Goal: Information Seeking & Learning: Learn about a topic

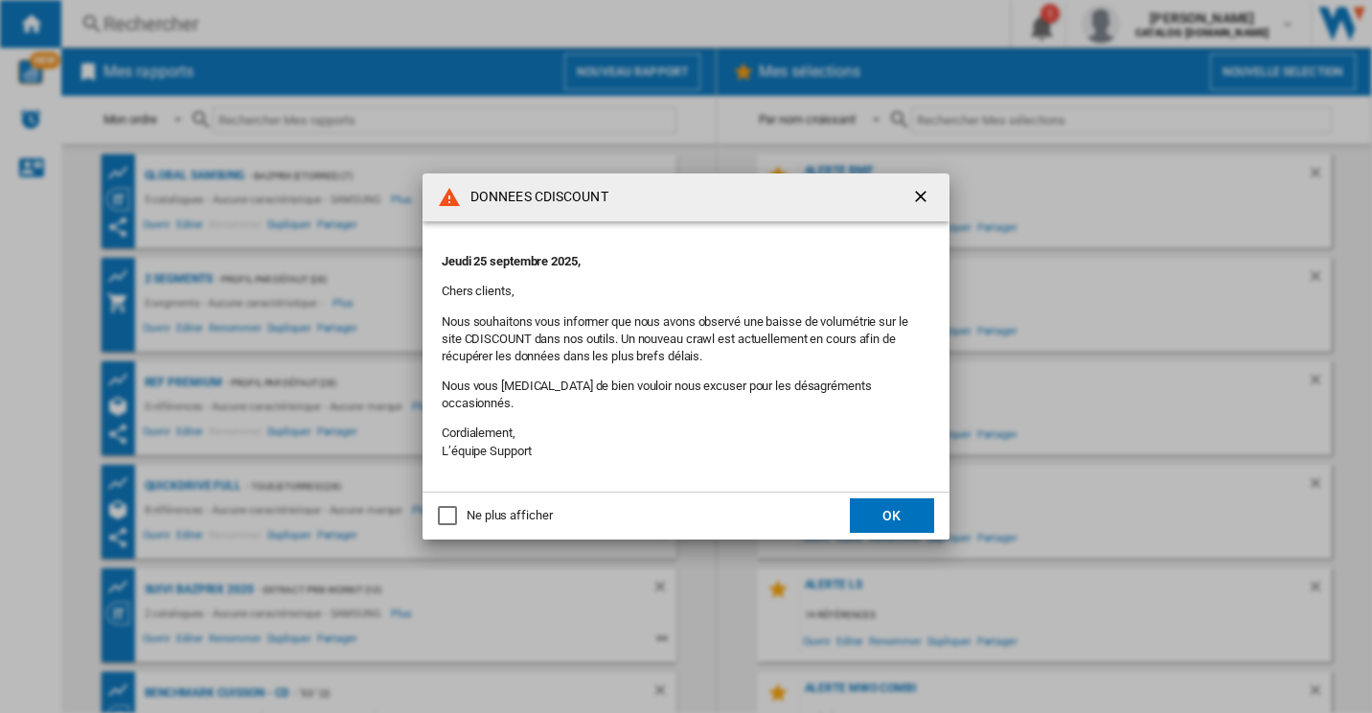
click at [870, 491] on md-dialog-actions "Ne plus afficher OK" at bounding box center [685, 515] width 527 height 48
click at [870, 498] on button "OK" at bounding box center [892, 515] width 84 height 34
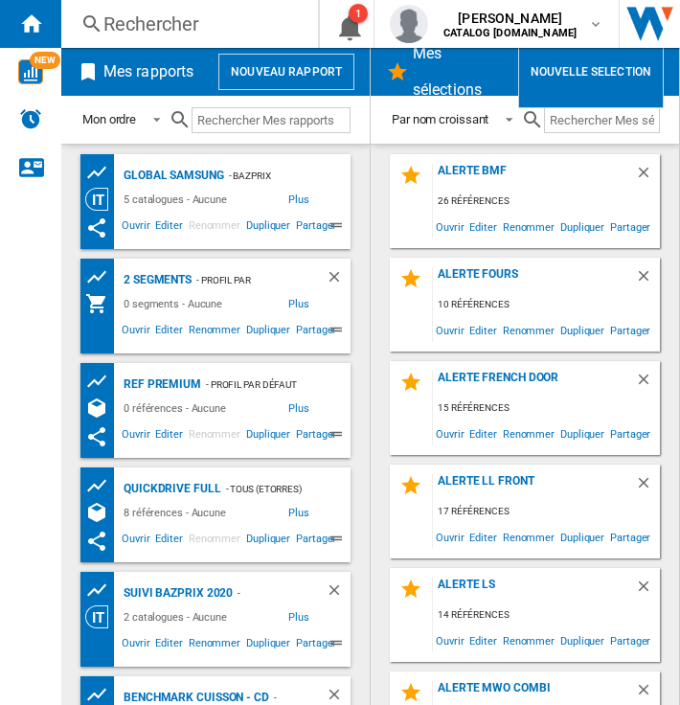
click at [129, 15] on div "Rechercher" at bounding box center [185, 24] width 165 height 27
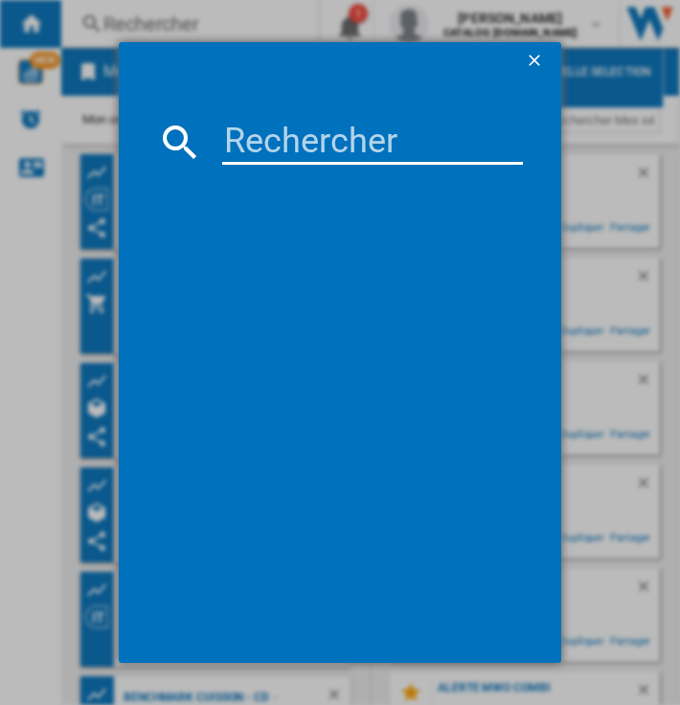
paste input "RQ5P470SAFD"
click at [278, 132] on input at bounding box center [372, 142] width 301 height 46
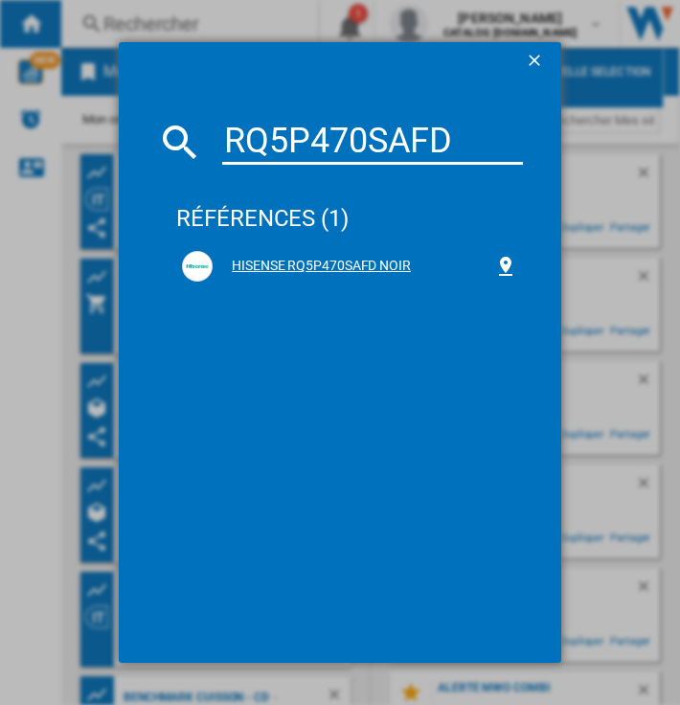
type input "RQ5P470SAFD"
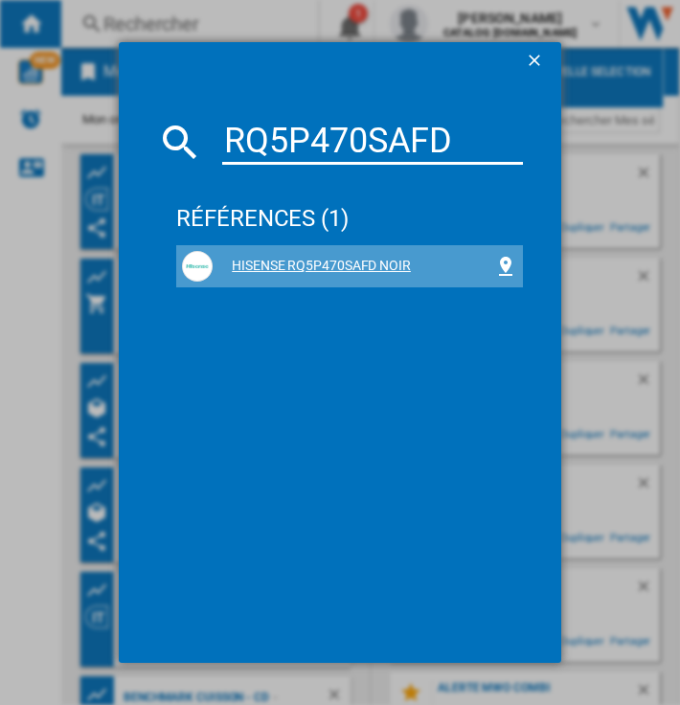
click at [293, 259] on div "HISENSE RQ5P470SAFD NOIR" at bounding box center [354, 266] width 282 height 19
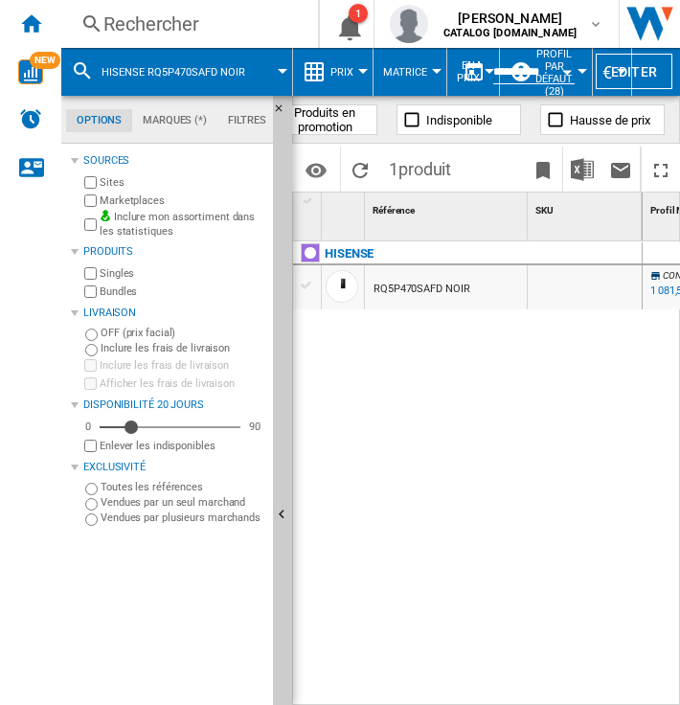
click at [127, 194] on label "Marketplaces" at bounding box center [183, 200] width 166 height 14
click at [334, 70] on span "Prix" at bounding box center [341, 72] width 23 height 12
click at [335, 62] on button "Prix" at bounding box center [346, 72] width 33 height 48
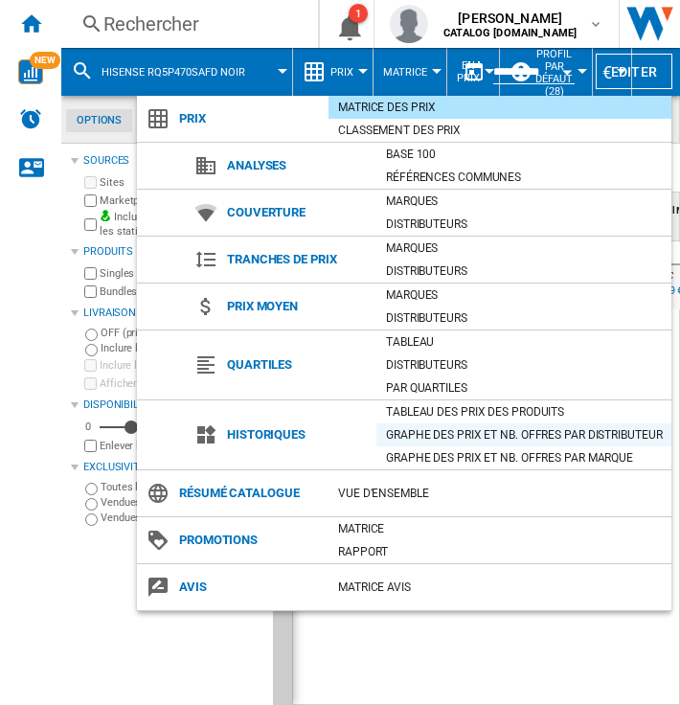
click at [403, 434] on div "Graphe des prix et nb. offres par distributeur" at bounding box center [523, 434] width 295 height 19
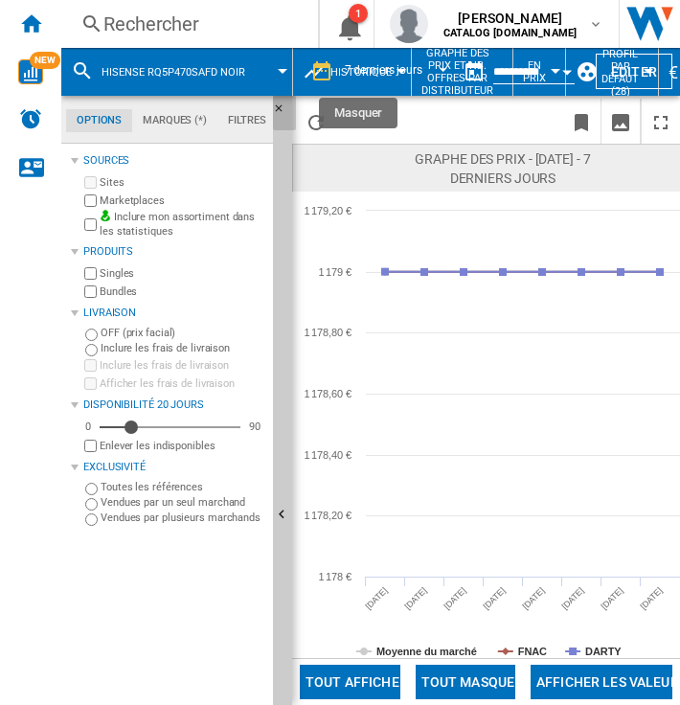
click at [283, 110] on ng-md-icon "Masquer" at bounding box center [284, 113] width 23 height 23
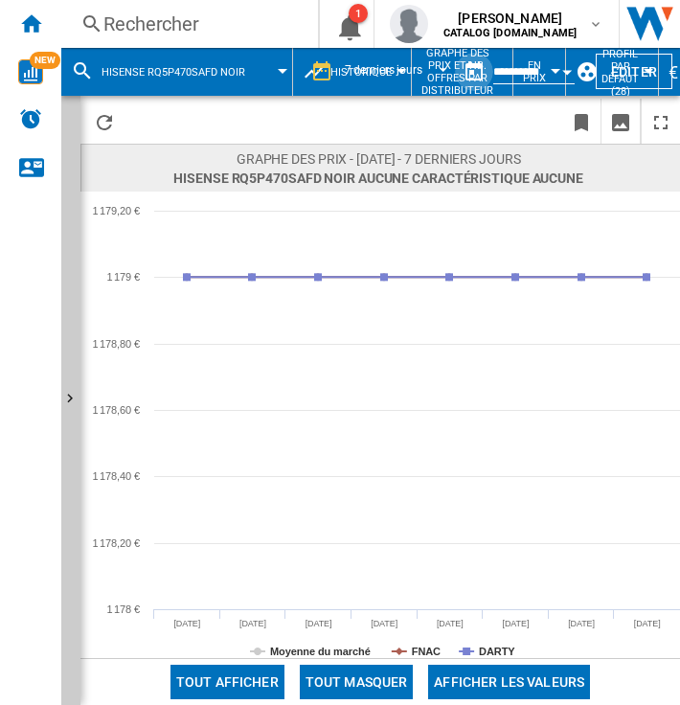
click at [455, 61] on button "button" at bounding box center [474, 72] width 38 height 38
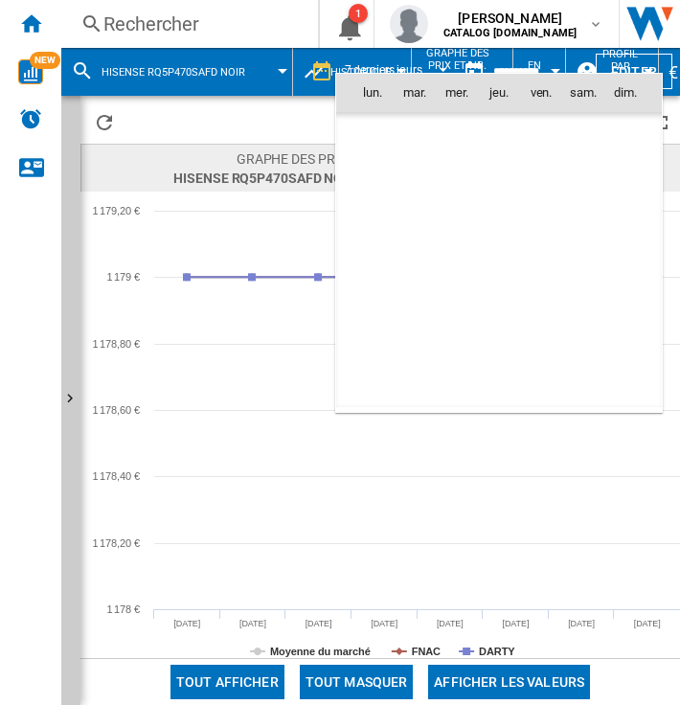
scroll to position [9137, 0]
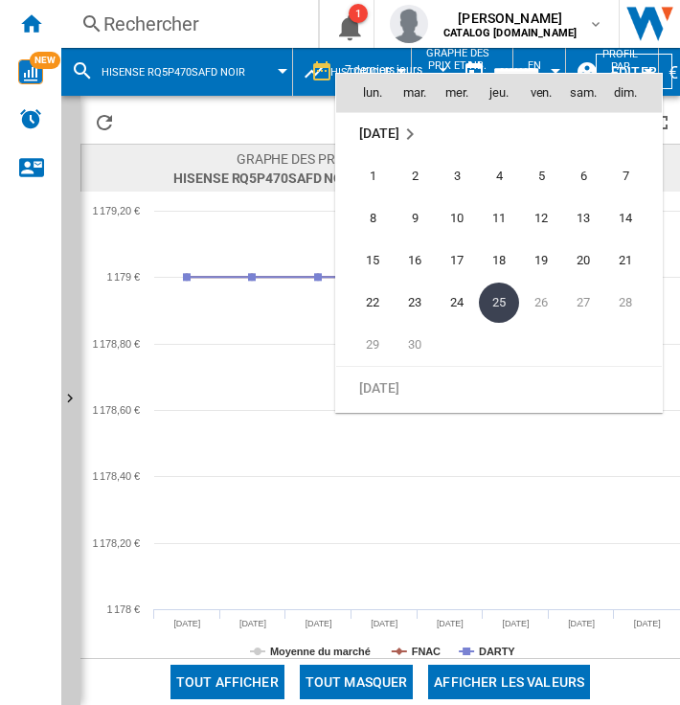
click at [359, 65] on div at bounding box center [340, 352] width 680 height 705
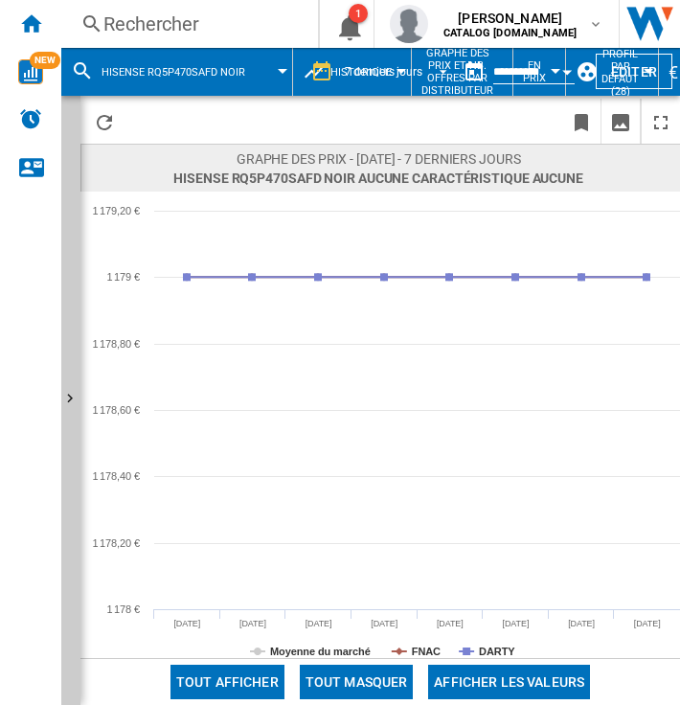
click at [359, 65] on div "7 derniers jours" at bounding box center [384, 71] width 78 height 13
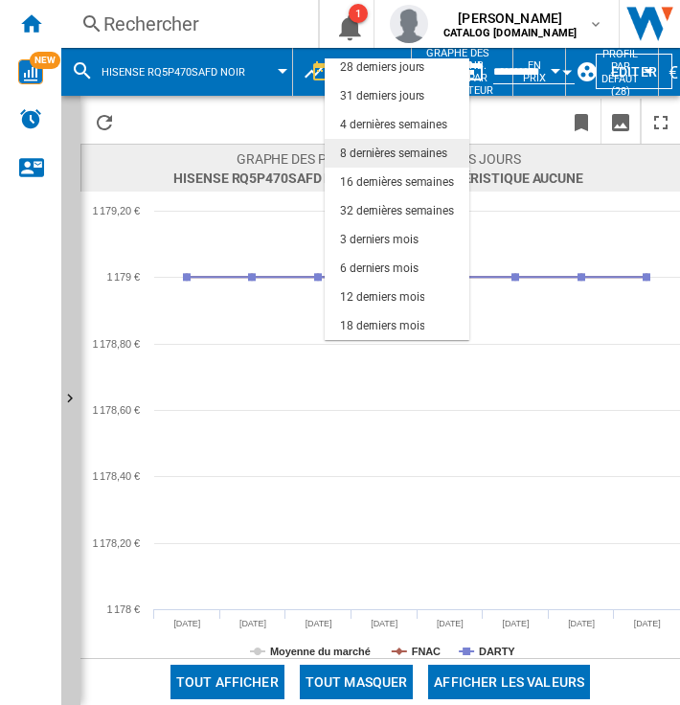
scroll to position [121, 0]
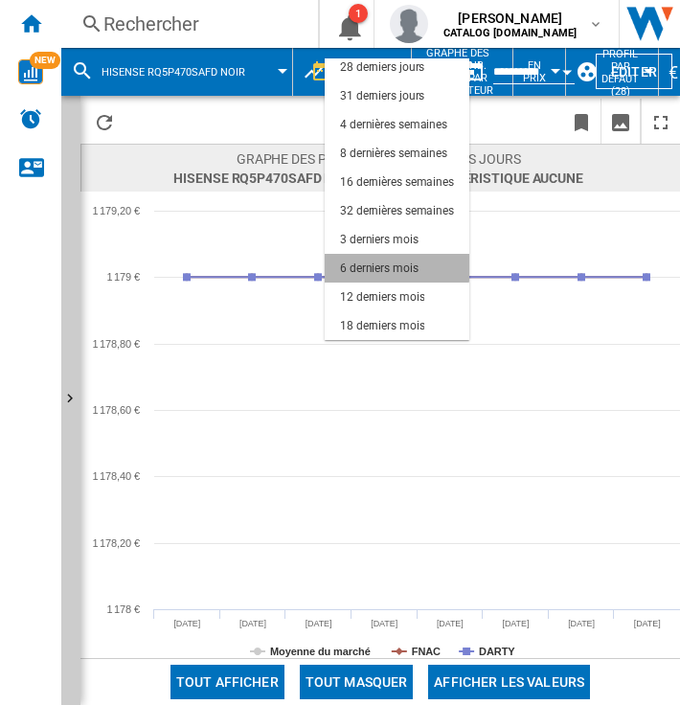
click at [386, 261] on div "6 derniers mois" at bounding box center [379, 269] width 79 height 16
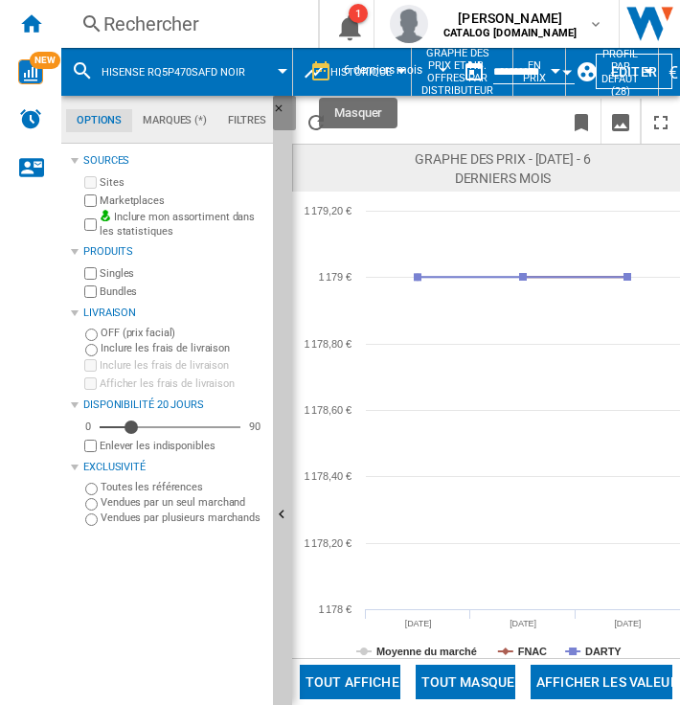
click at [278, 109] on ng-md-icon "Masquer" at bounding box center [284, 113] width 23 height 23
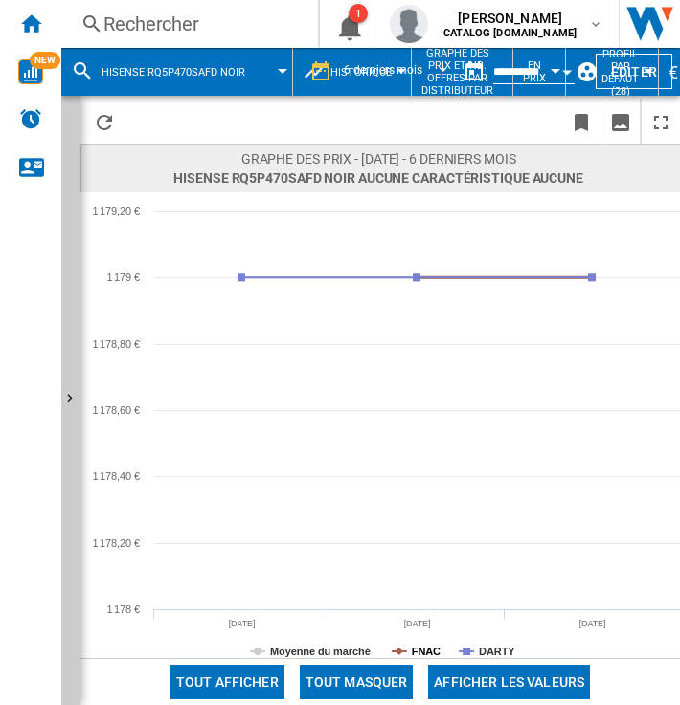
click at [415, 646] on tspan "FNAC" at bounding box center [426, 651] width 29 height 11
click at [226, 11] on div "Rechercher" at bounding box center [185, 24] width 165 height 27
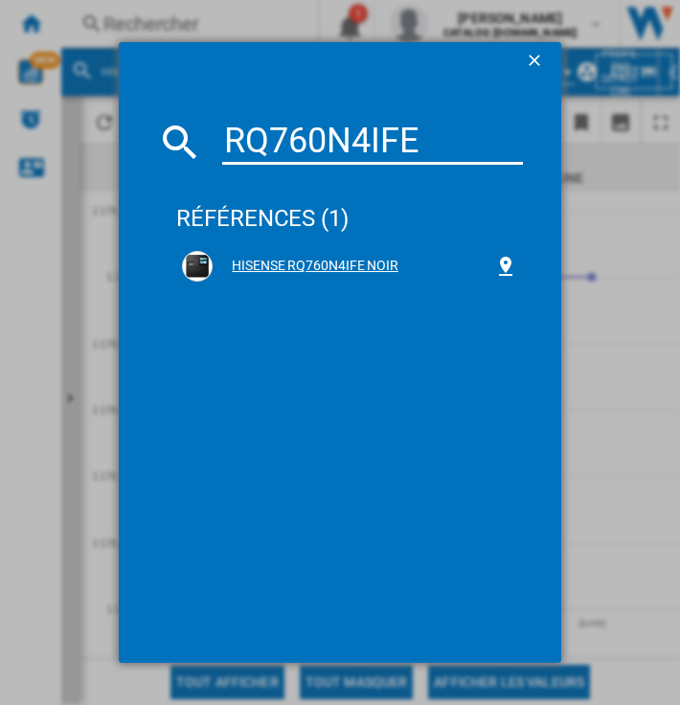
type input "RQ760N4IFE"
click at [283, 262] on div "HISENSE RQ760N4IFE NOIR" at bounding box center [354, 266] width 282 height 19
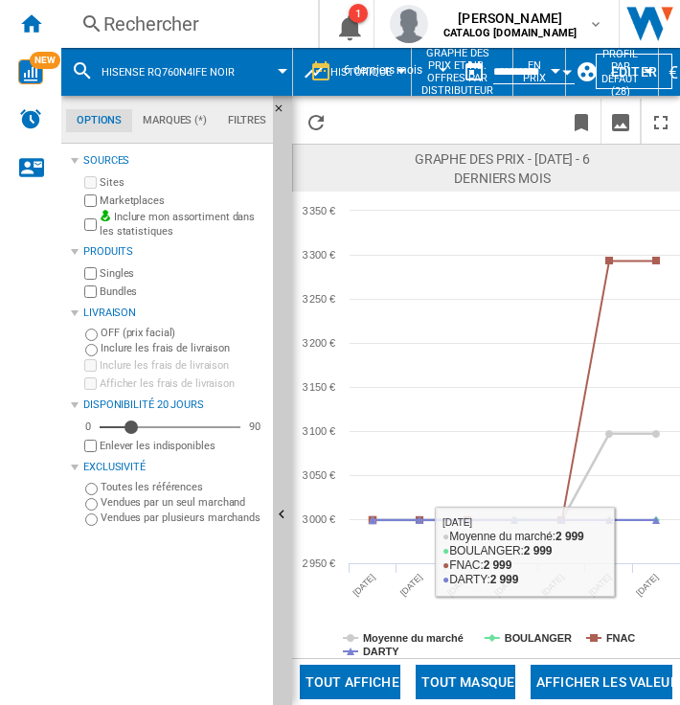
click at [442, 684] on button "Tout masquer" at bounding box center [466, 682] width 100 height 34
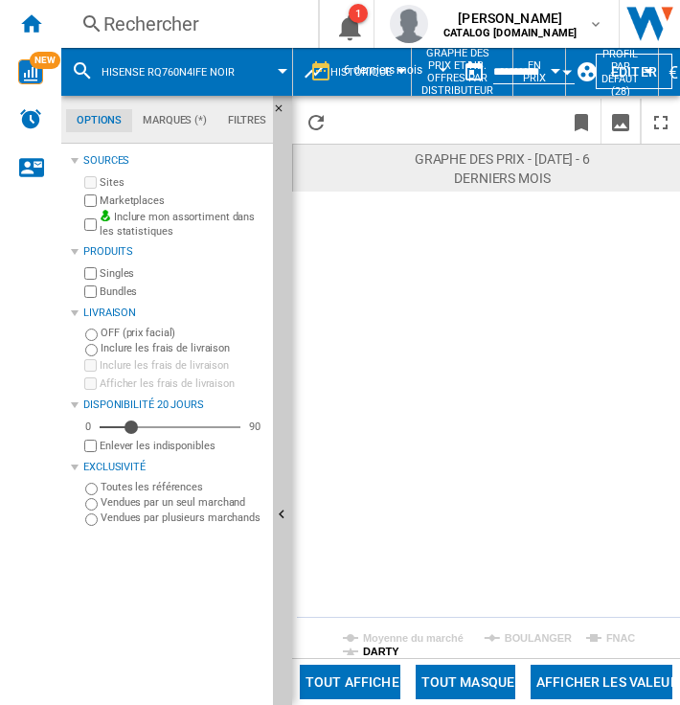
click at [365, 646] on tspan "DARTY" at bounding box center [381, 651] width 36 height 11
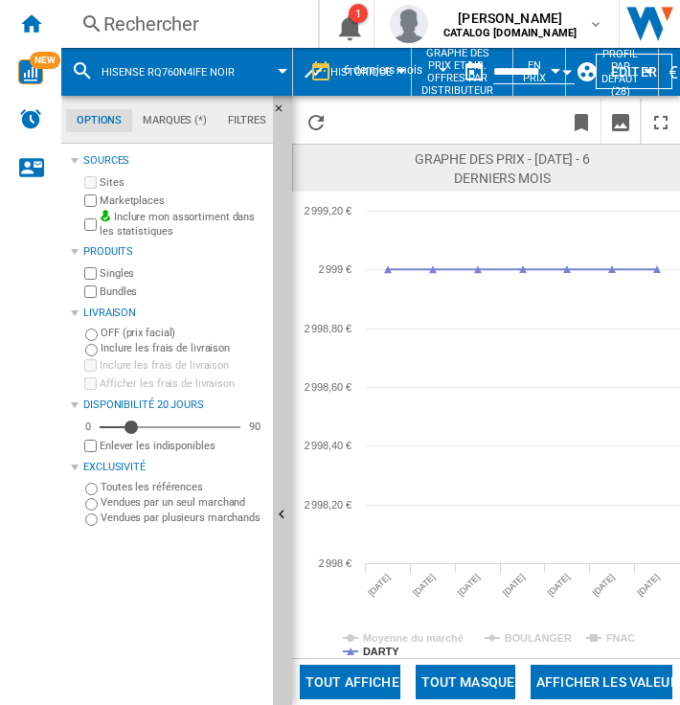
click at [160, 38] on div "Rechercher Rechercher 0 1 sofiane mahraoui CATALOG SAMSUNG.FR CATALOG SAMSUNG.F…" at bounding box center [370, 24] width 619 height 48
click at [158, 27] on div "Rechercher" at bounding box center [185, 24] width 165 height 27
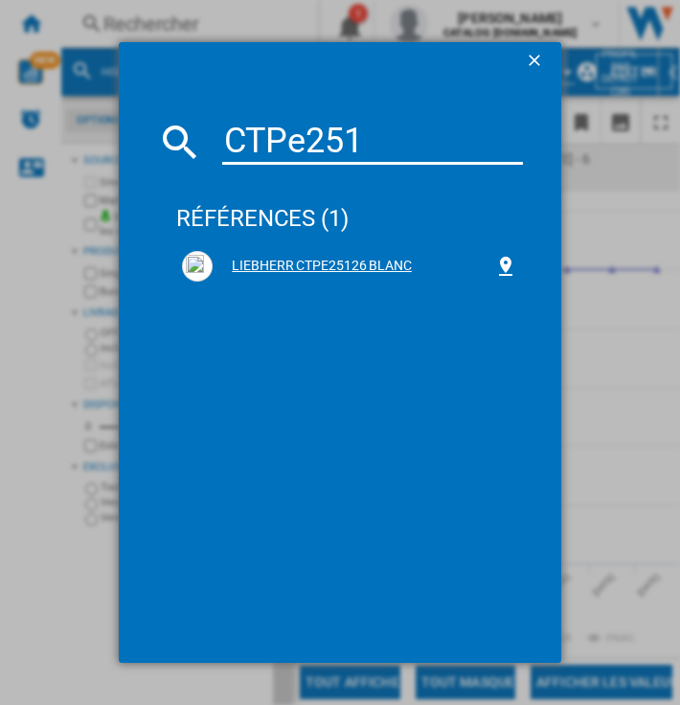
type input "CTPe251"
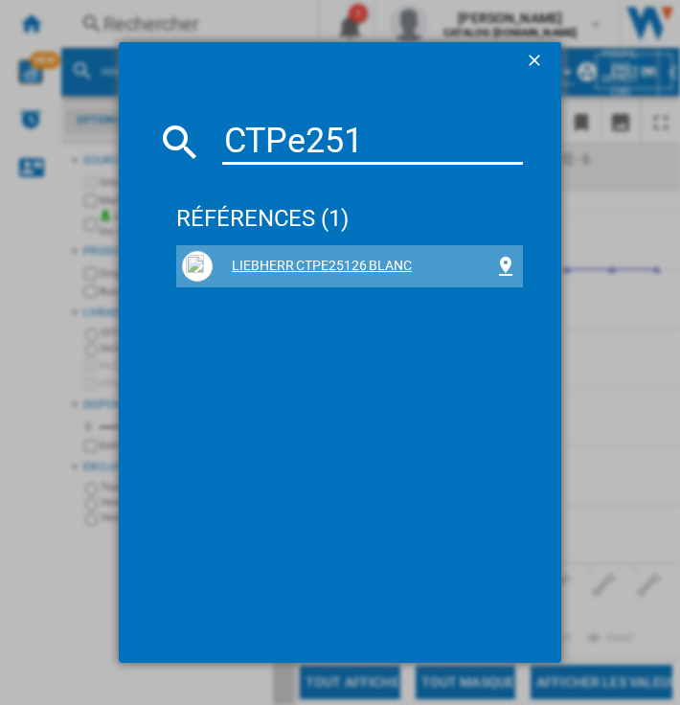
click at [284, 260] on div "LIEBHERR CTPE25126 BLANC" at bounding box center [354, 266] width 282 height 19
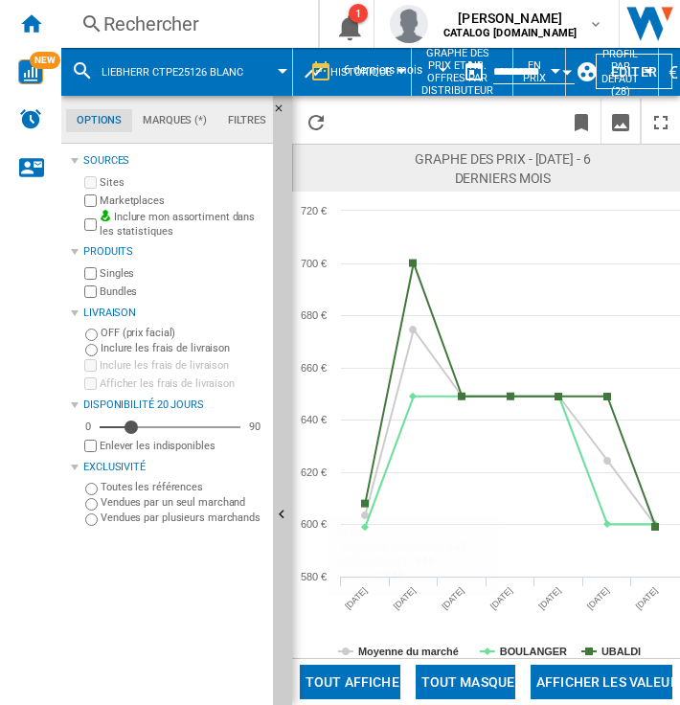
click at [479, 668] on button "Tout masquer" at bounding box center [466, 682] width 100 height 34
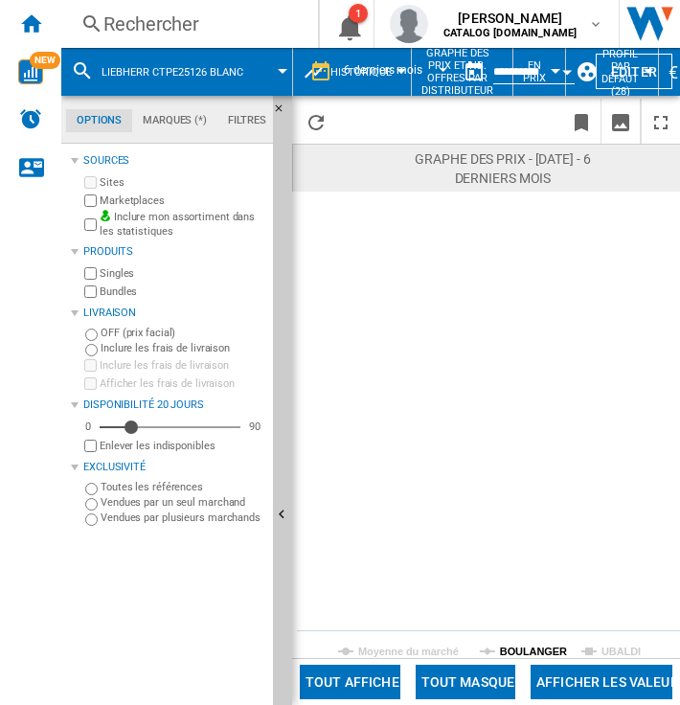
click at [526, 652] on tspan "BOULANGER" at bounding box center [533, 651] width 67 height 11
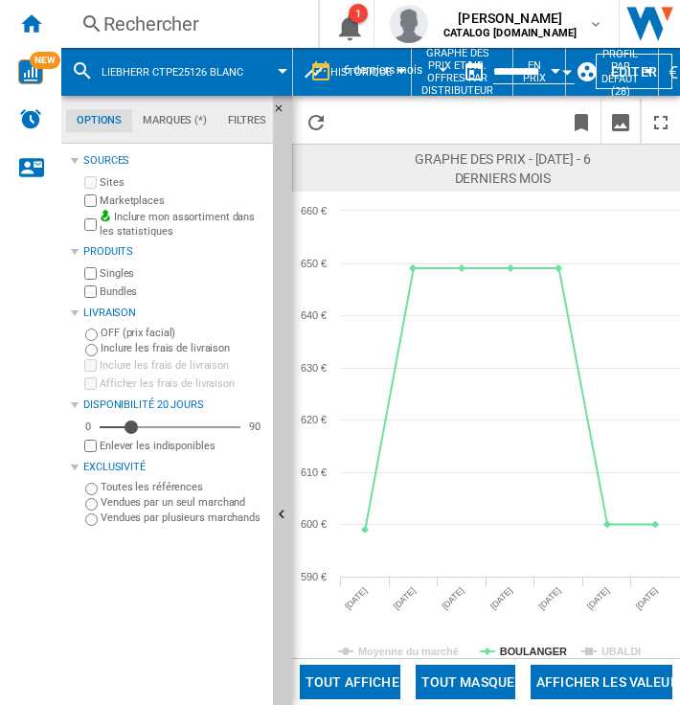
click at [193, 34] on div "Rechercher" at bounding box center [185, 24] width 165 height 27
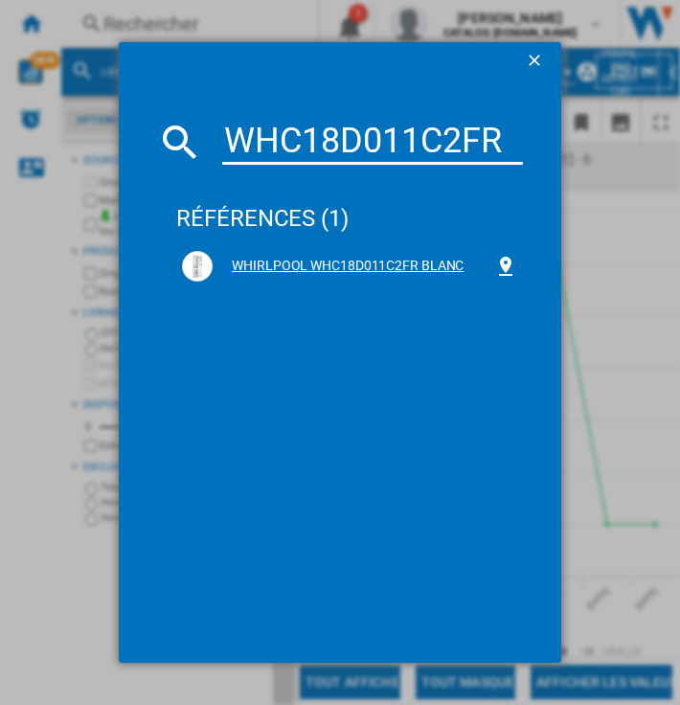
type input "WHC18D011C2FR"
click at [362, 259] on div "WHIRLPOOL WHC18D011C2FR BLANC" at bounding box center [354, 266] width 282 height 19
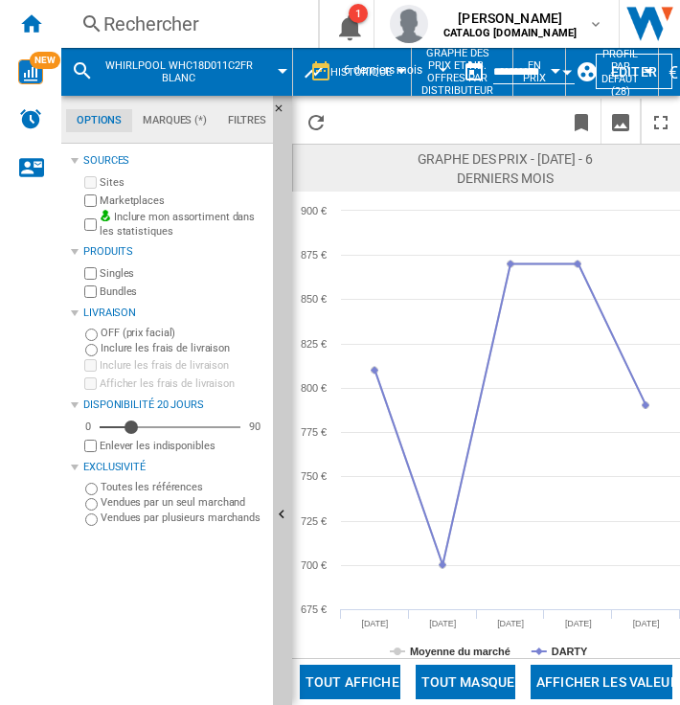
click at [187, 14] on div "Rechercher" at bounding box center [185, 24] width 165 height 27
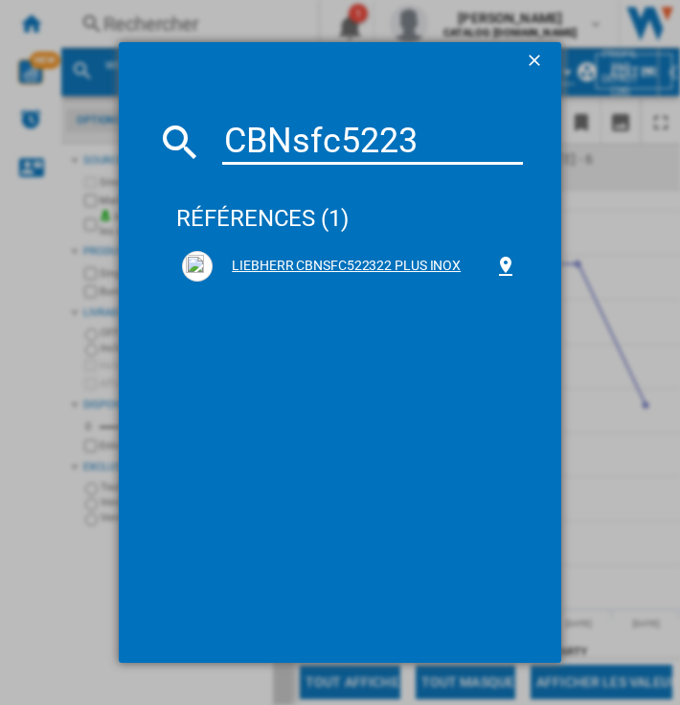
type input "CBNsfc5223"
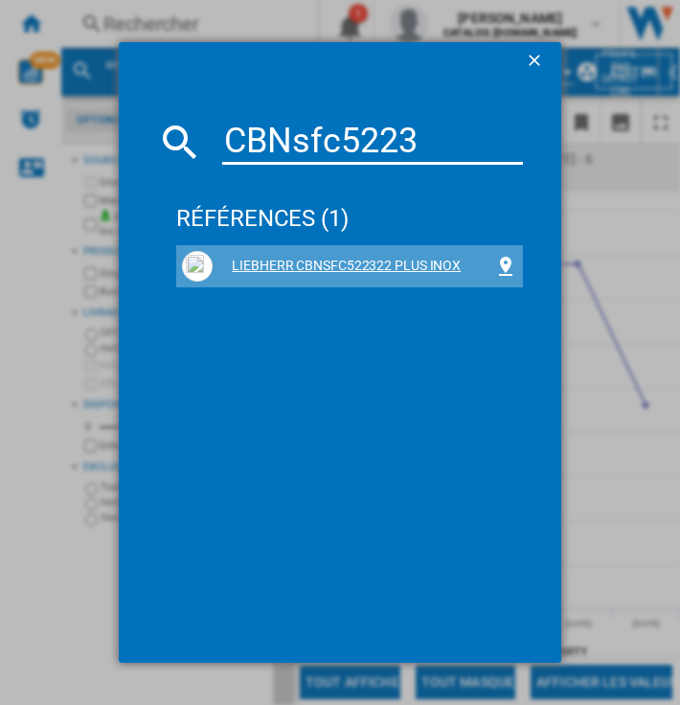
click at [345, 274] on div "LIEBHERR CBNSFC522322 PLUS INOX" at bounding box center [354, 266] width 282 height 19
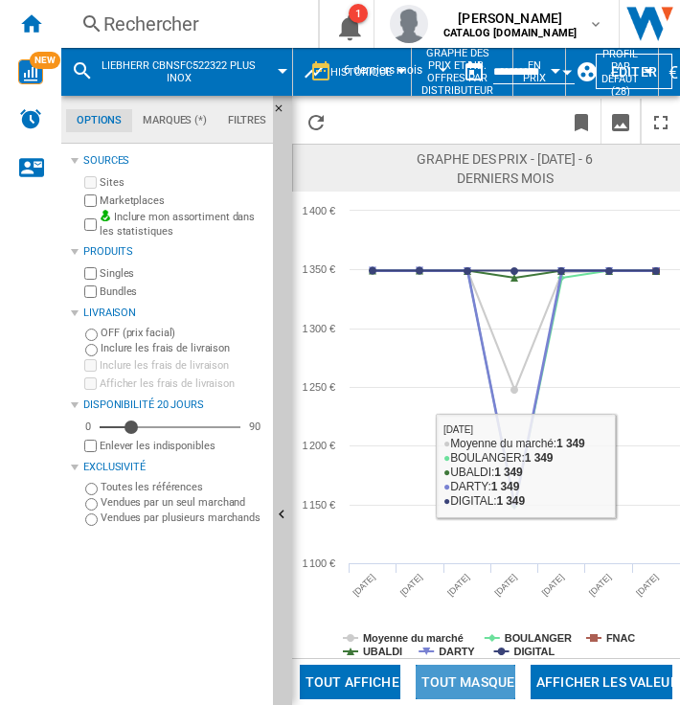
click at [465, 669] on button "Tout masquer" at bounding box center [466, 682] width 100 height 34
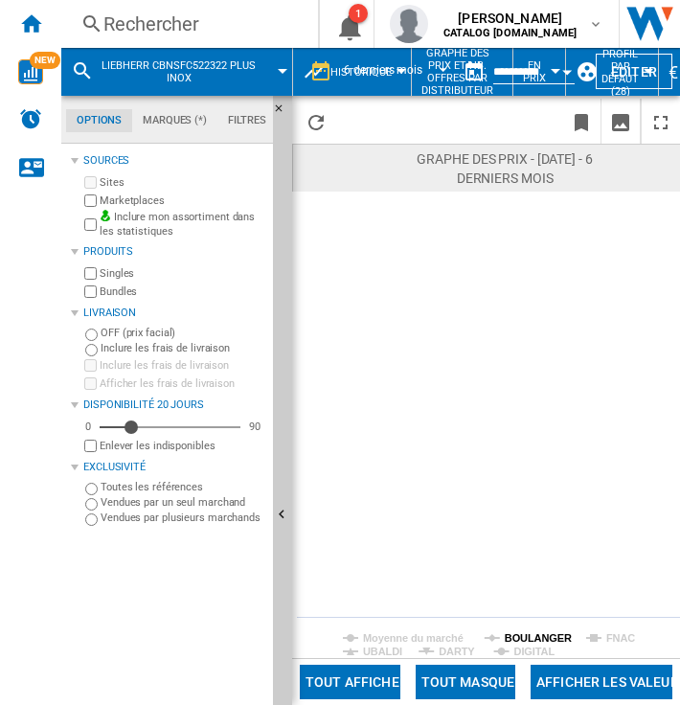
click at [505, 638] on tspan "BOULANGER" at bounding box center [538, 637] width 67 height 11
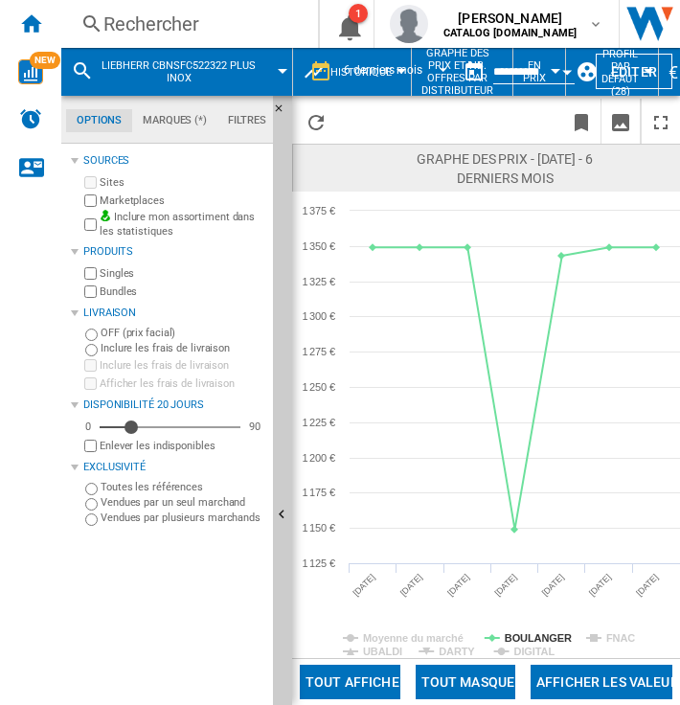
click at [146, 32] on div "Rechercher" at bounding box center [185, 24] width 165 height 27
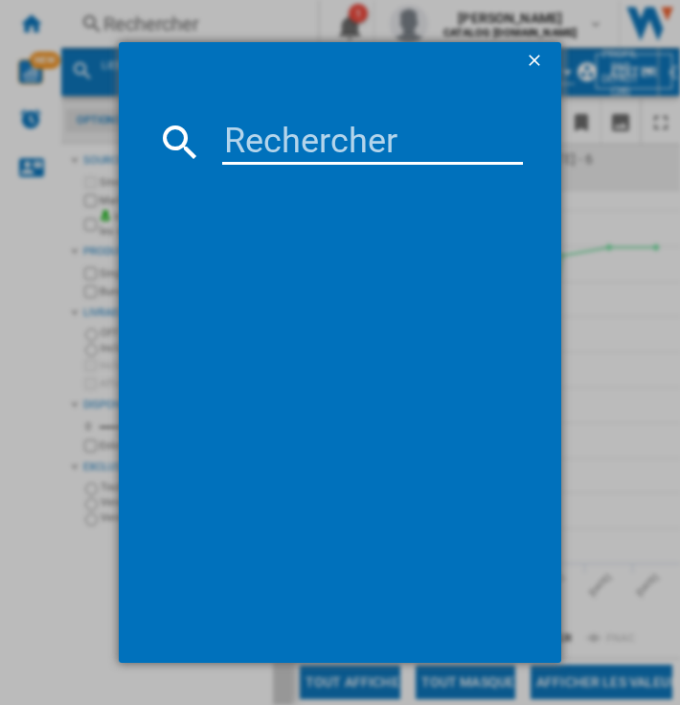
paste input "WHK26494X6E"
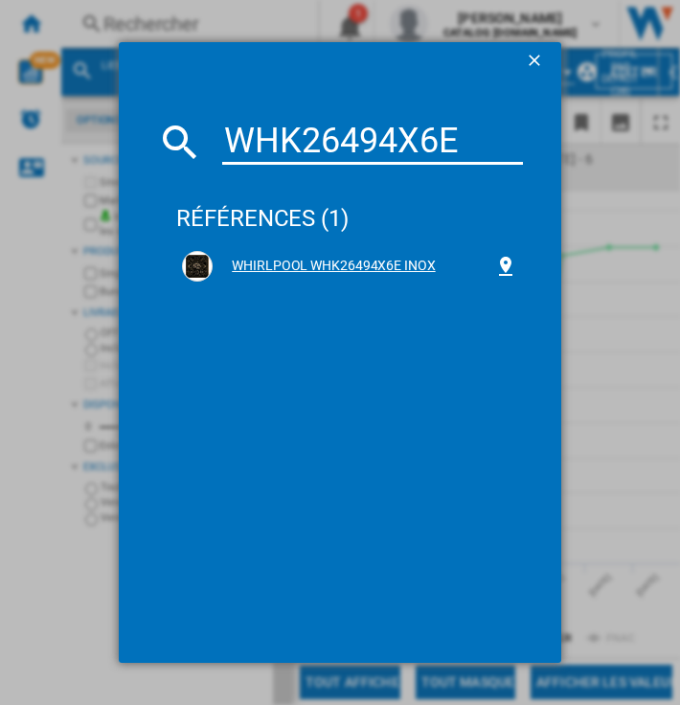
type input "WHK26494X6E"
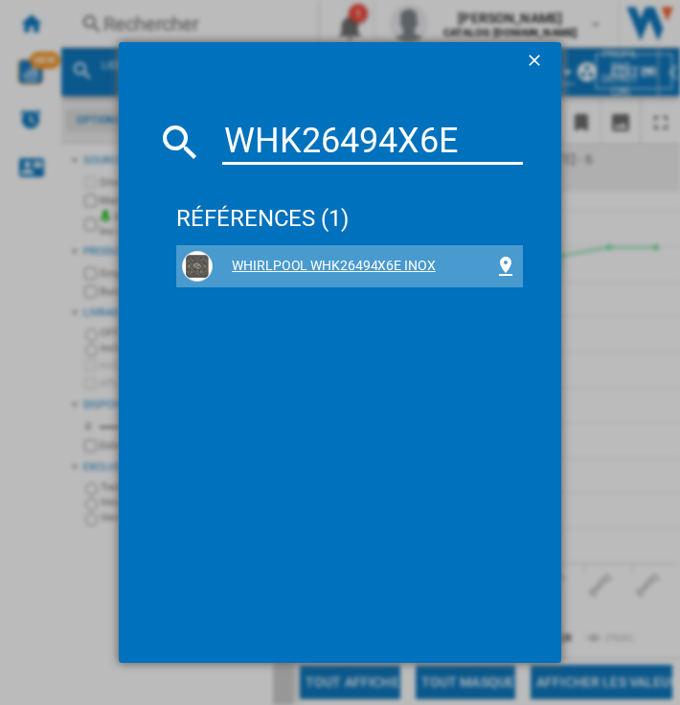
click at [349, 261] on div "WHIRLPOOL WHK26494X6E INOX" at bounding box center [354, 266] width 282 height 19
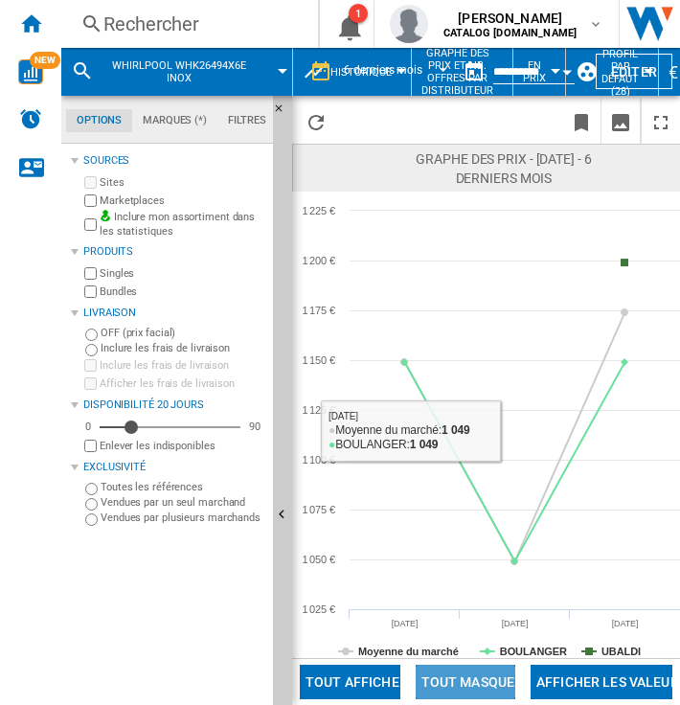
click at [486, 674] on button "Tout masquer" at bounding box center [466, 682] width 100 height 34
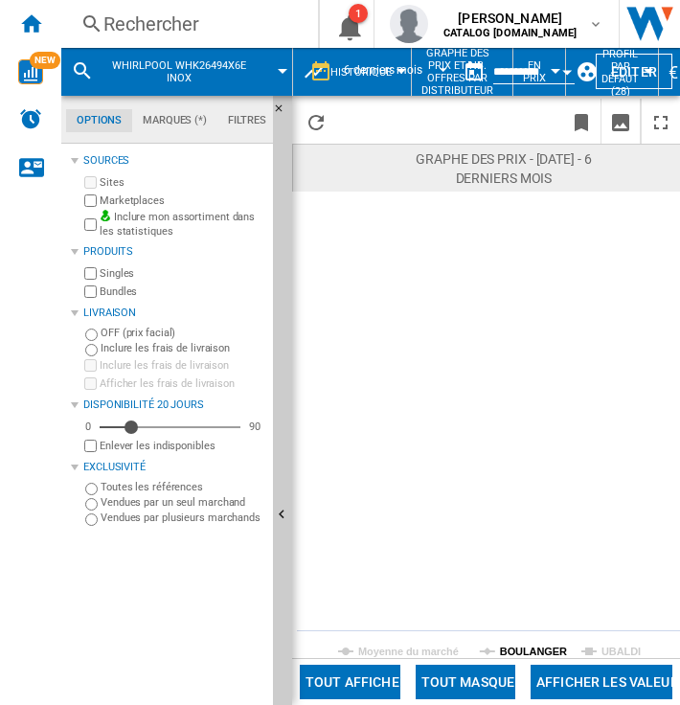
click at [555, 646] on tspan "BOULANGER" at bounding box center [533, 651] width 67 height 11
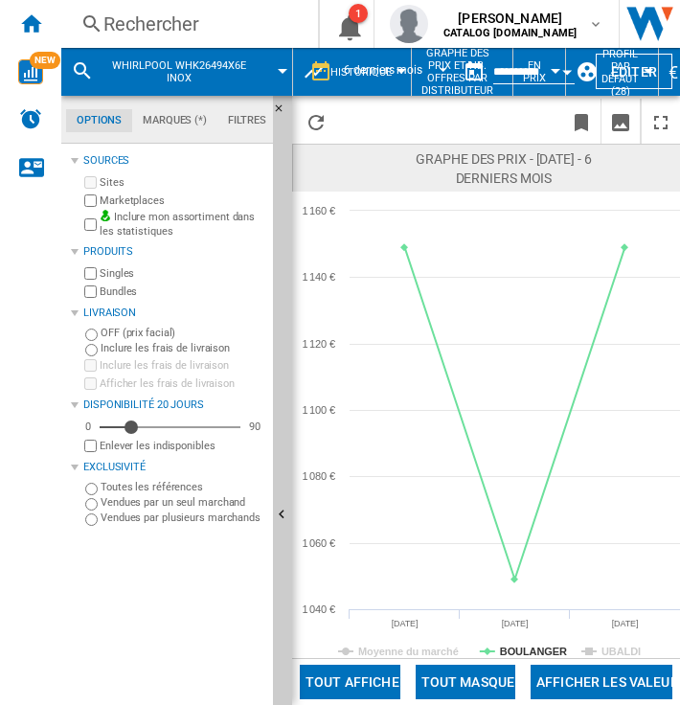
click at [232, 45] on div "Rechercher Rechercher 0 1 sofiane mahraoui CATALOG SAMSUNG.FR CATALOG SAMSUNG.F…" at bounding box center [370, 24] width 619 height 48
click at [202, 39] on div "Rechercher Rechercher 0 1 sofiane mahraoui CATALOG SAMSUNG.FR CATALOG SAMSUNG.F…" at bounding box center [370, 24] width 619 height 48
click at [170, 28] on div "Rechercher" at bounding box center [185, 24] width 165 height 27
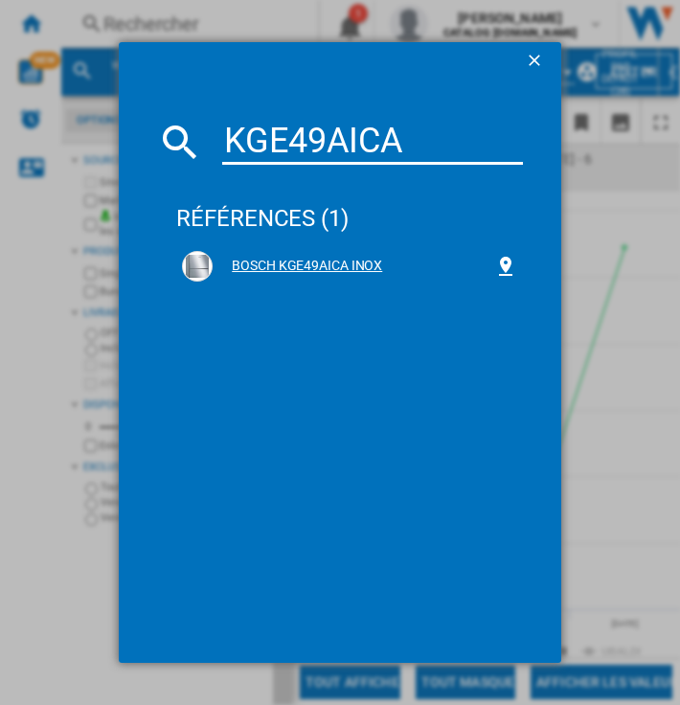
type input "KGE49AICA"
click at [304, 258] on div "BOSCH KGE49AICA INOX" at bounding box center [354, 266] width 282 height 19
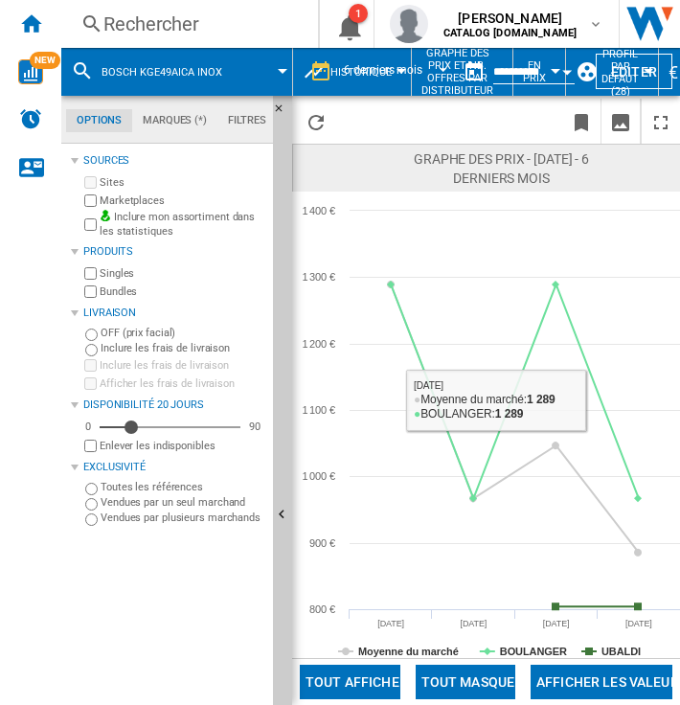
click at [454, 676] on button "Tout masquer" at bounding box center [466, 682] width 100 height 34
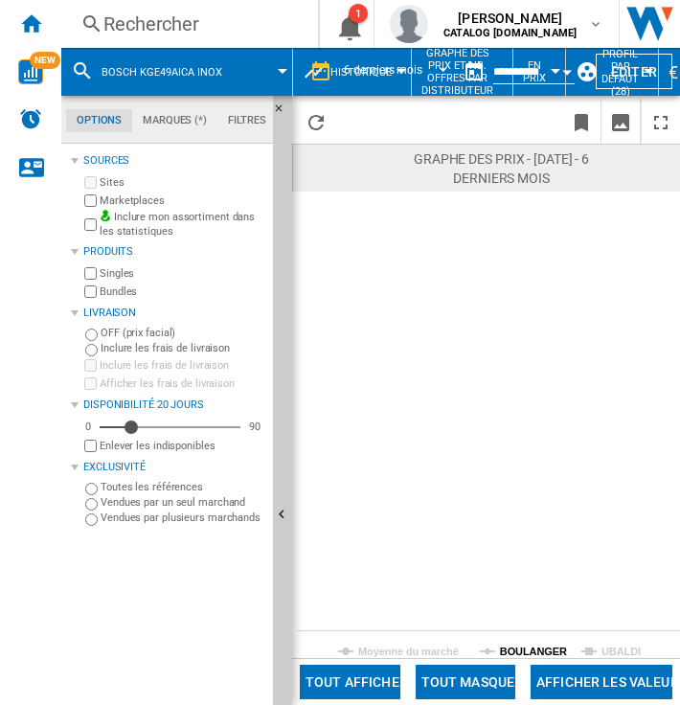
click at [523, 641] on rect at bounding box center [486, 425] width 388 height 466
click at [526, 647] on tspan "BOULANGER" at bounding box center [533, 651] width 67 height 11
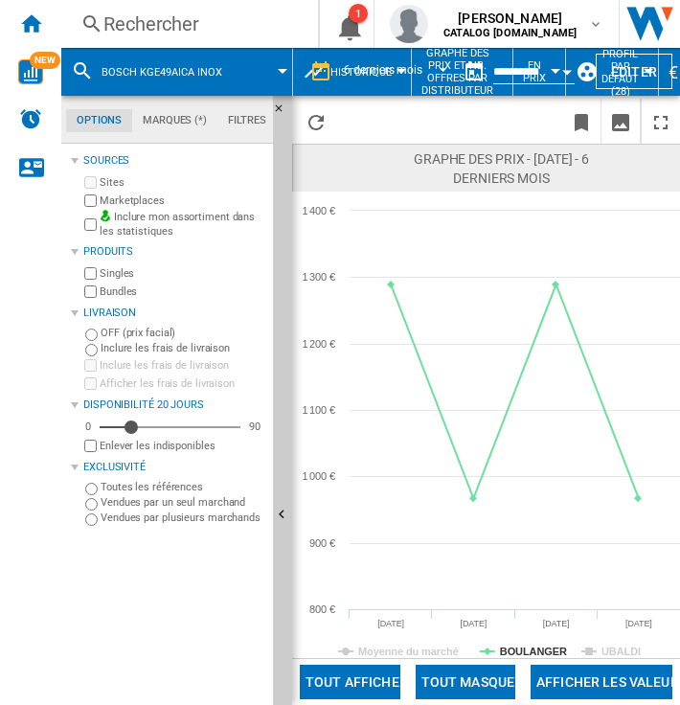
click at [209, 26] on div "Rechercher" at bounding box center [185, 24] width 165 height 27
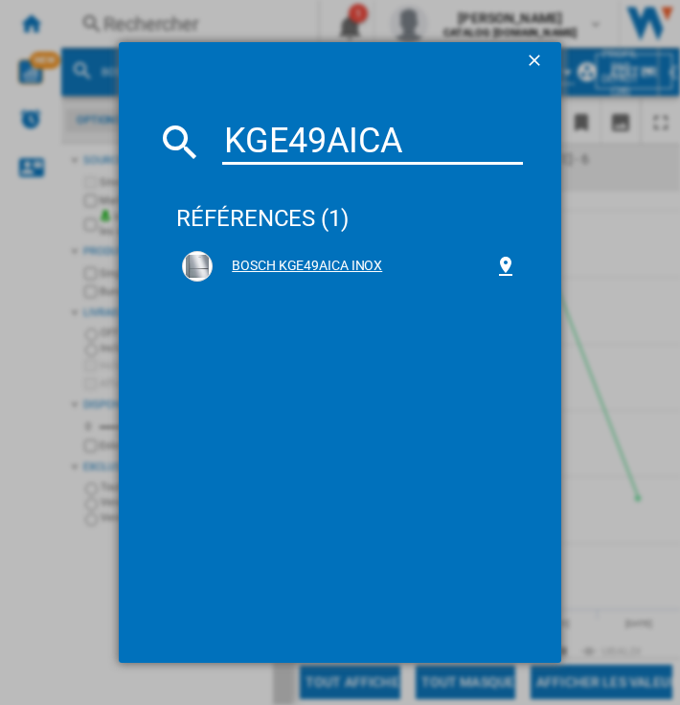
click at [359, 265] on div "BOSCH KGE49AICA INOX" at bounding box center [354, 266] width 282 height 19
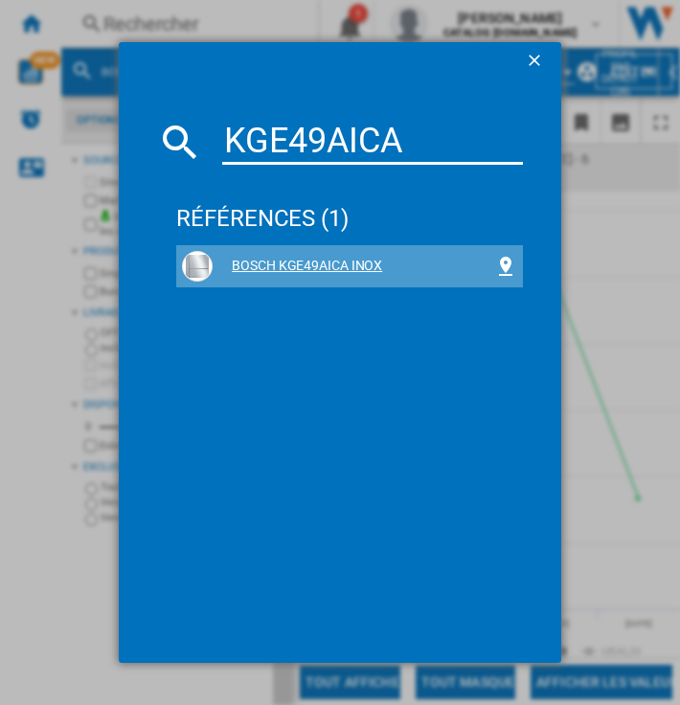
click at [359, 265] on div "BOSCH KGE49AICA INOX" at bounding box center [354, 266] width 282 height 19
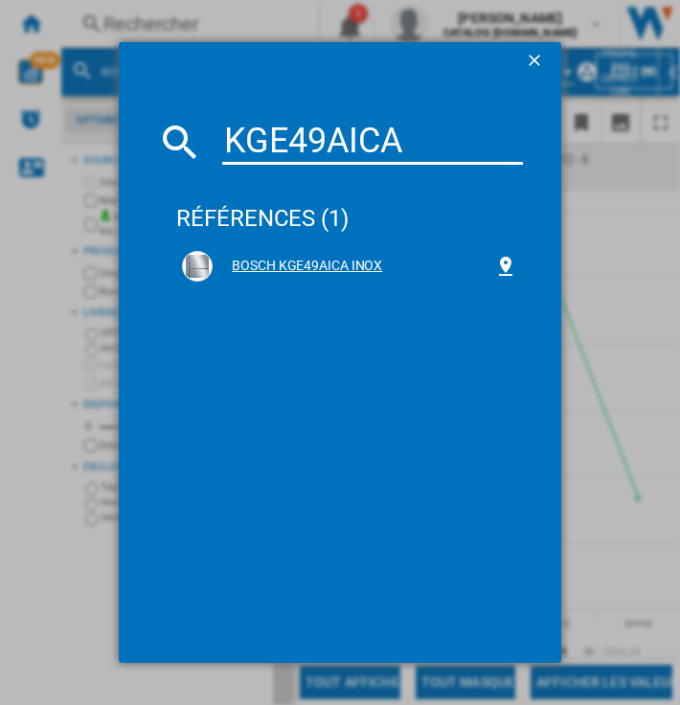
click at [307, 267] on div "BOSCH KGE49AICA INOX" at bounding box center [354, 266] width 282 height 19
click at [338, 263] on div "BOSCH KGE49AICA INOX" at bounding box center [354, 266] width 282 height 19
click at [238, 133] on input "KGE49AICA" at bounding box center [372, 142] width 301 height 46
paste input "49NXXEA"
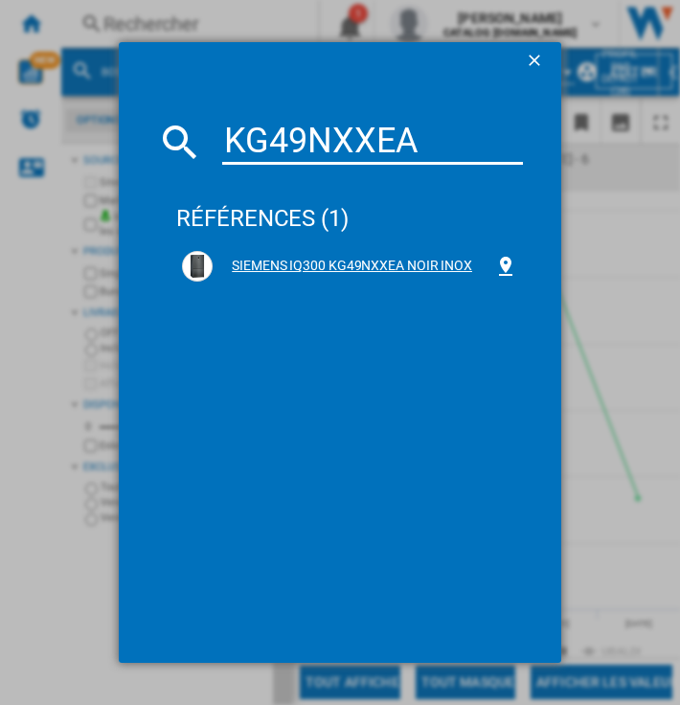
type input "KG49NXXEA"
click at [313, 257] on div "SIEMENS IQ300 KG49NXXEA NOIR INOX" at bounding box center [354, 266] width 282 height 19
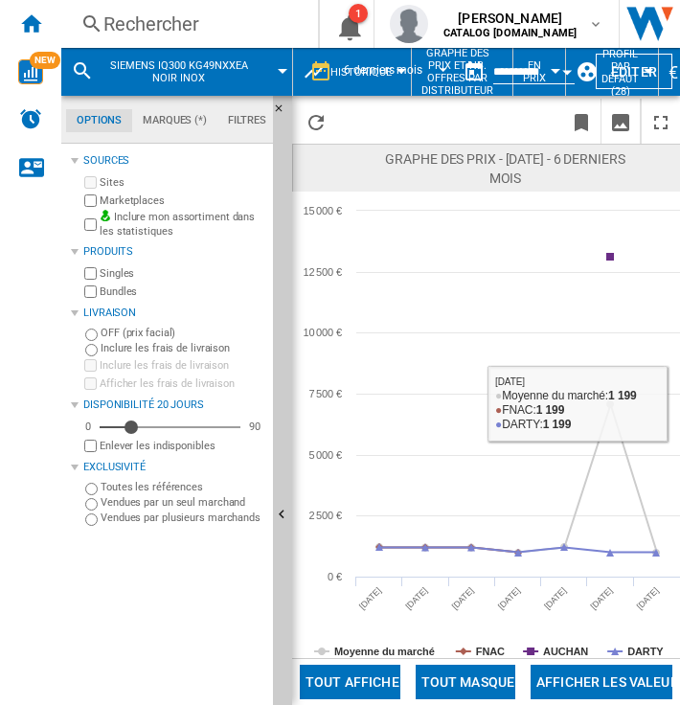
click at [487, 692] on button "Tout masquer" at bounding box center [466, 682] width 100 height 34
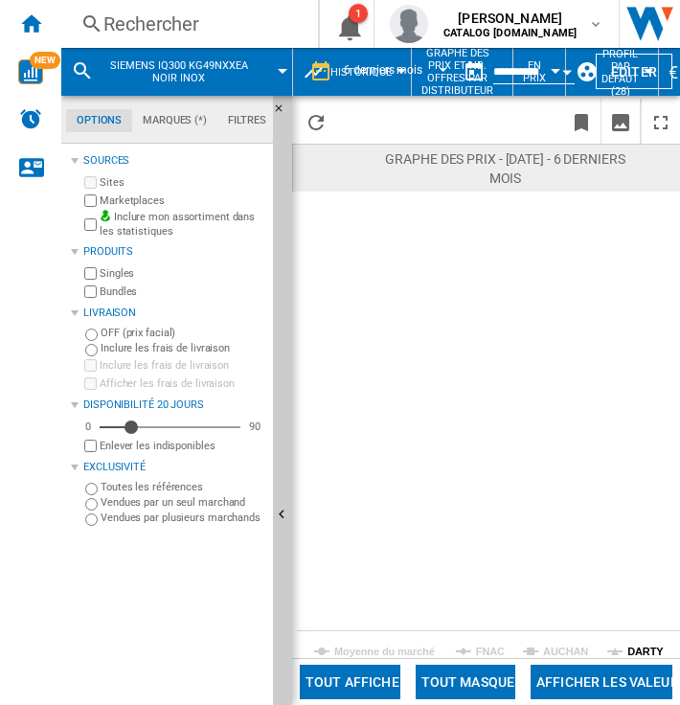
click at [642, 647] on tspan "DARTY" at bounding box center [645, 651] width 36 height 11
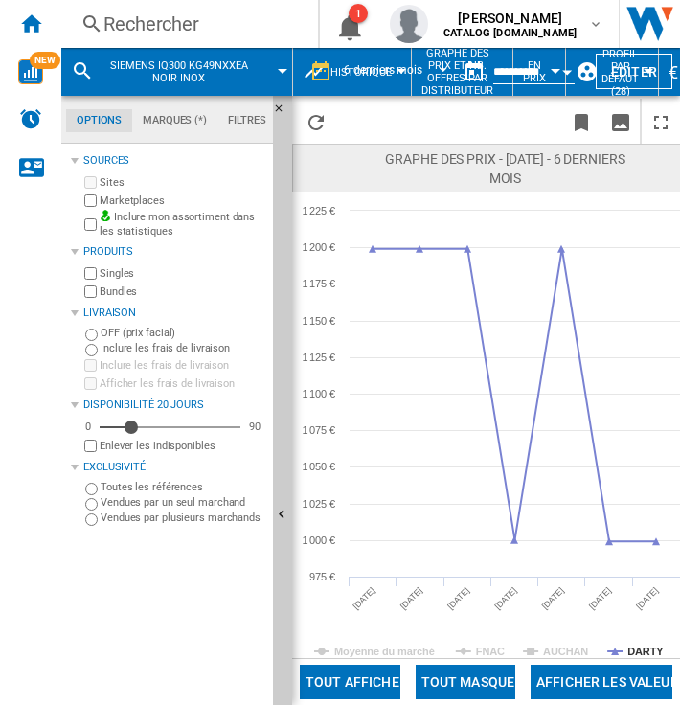
click at [163, 29] on div "Rechercher" at bounding box center [185, 24] width 165 height 27
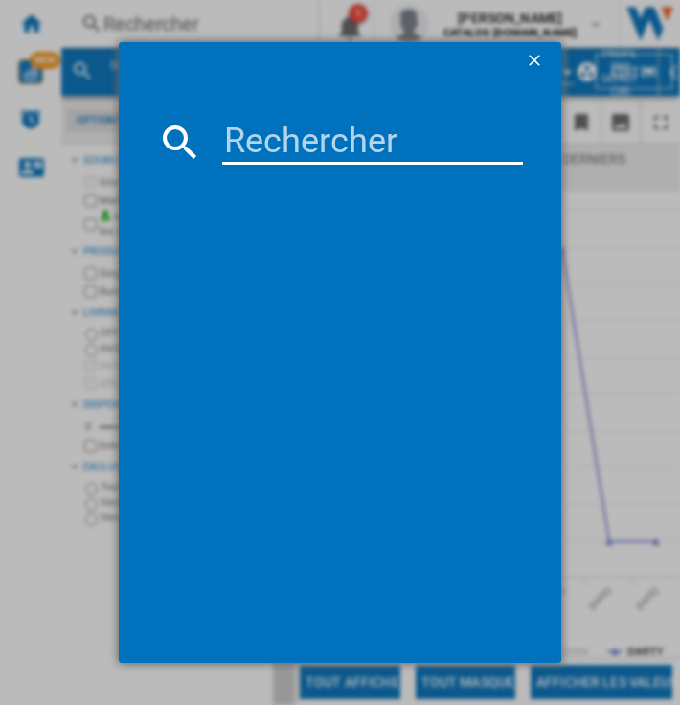
paste input "WHC18D011C2FR"
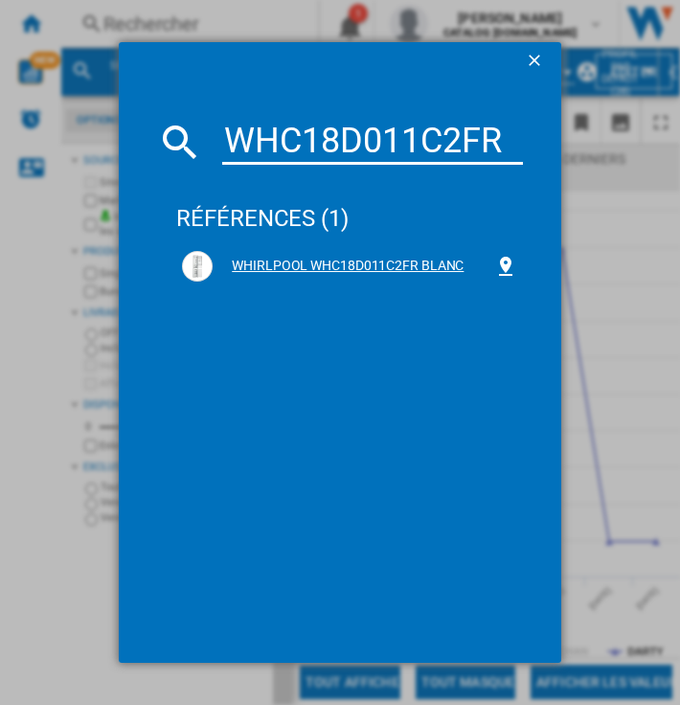
type input "WHC18D011C2FR"
click at [283, 261] on div "WHIRLPOOL WHC18D011C2FR BLANC" at bounding box center [354, 266] width 282 height 19
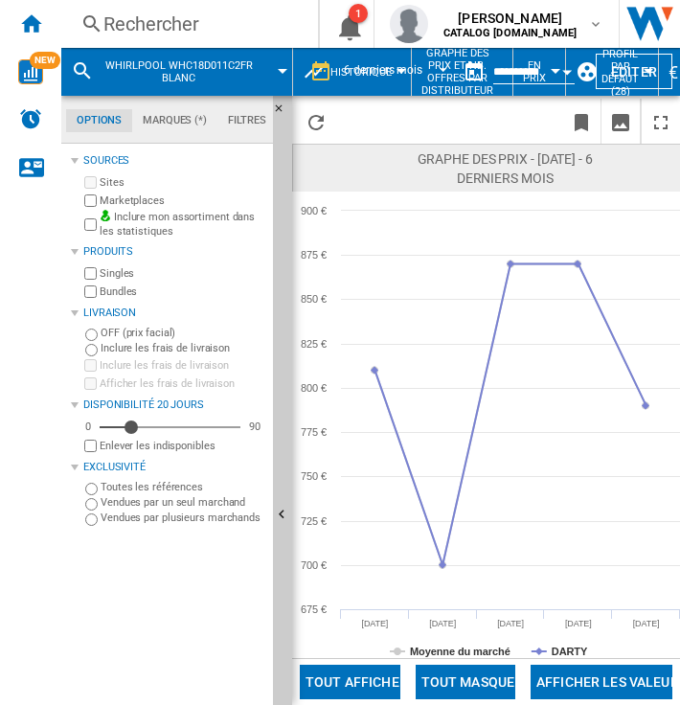
click at [187, 15] on div "Rechercher" at bounding box center [185, 24] width 165 height 27
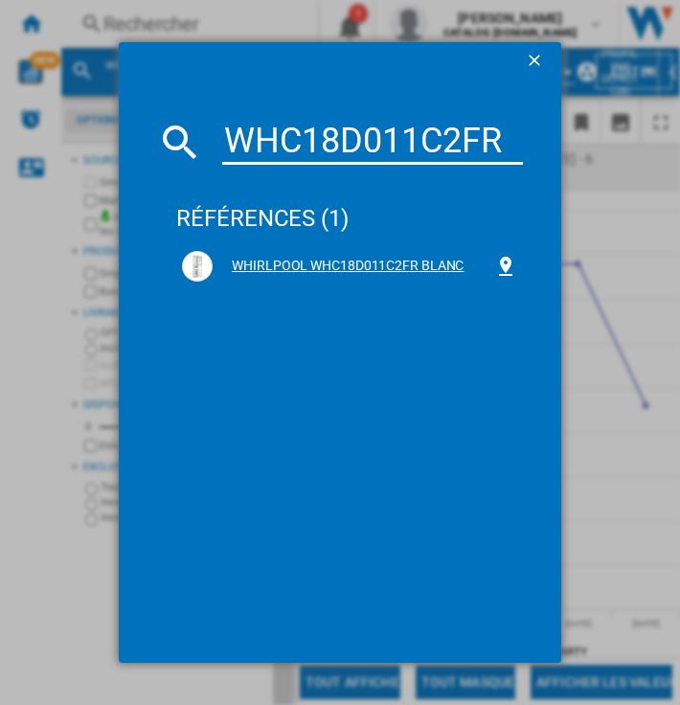
type input "WHC18D011C2FR"
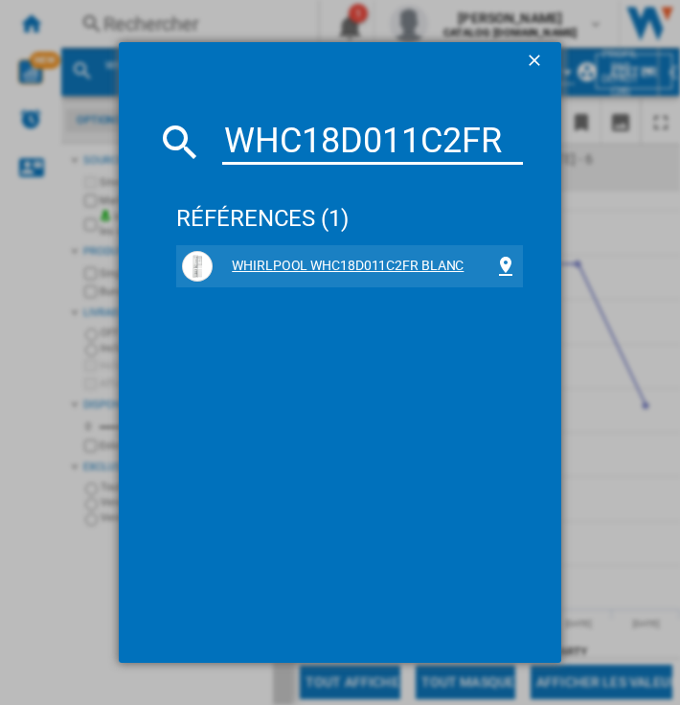
click at [331, 266] on div "WHIRLPOOL WHC18D011C2FR BLANC" at bounding box center [354, 266] width 282 height 19
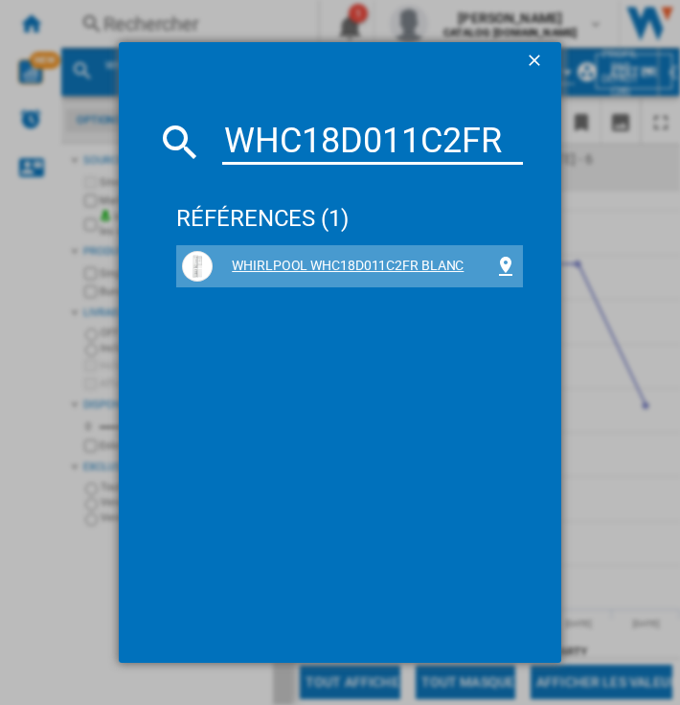
click at [389, 271] on div "WHIRLPOOL WHC18D011C2FR BLANC" at bounding box center [354, 266] width 282 height 19
click at [297, 259] on div "WHIRLPOOL WHC18D011C2FR BLANC" at bounding box center [354, 266] width 282 height 19
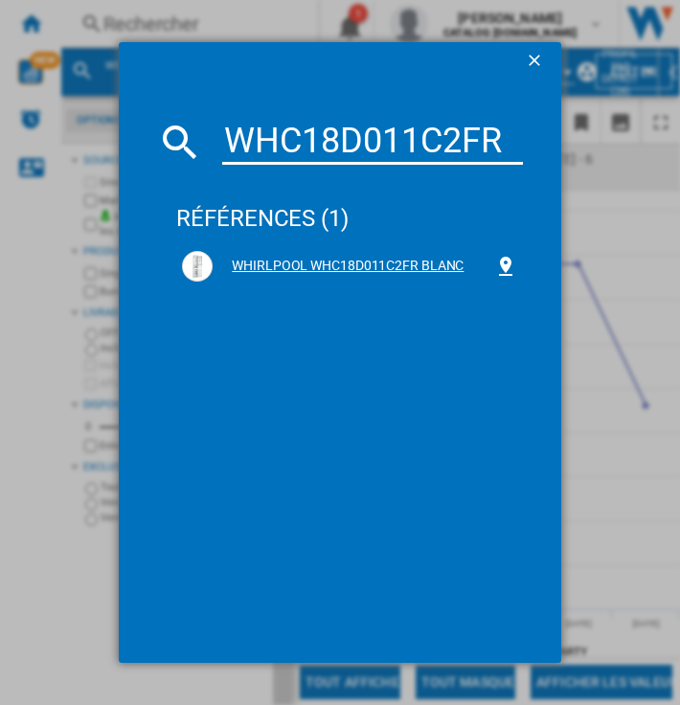
click at [258, 267] on div "WHIRLPOOL WHC18D011C2FR BLANC" at bounding box center [354, 266] width 282 height 19
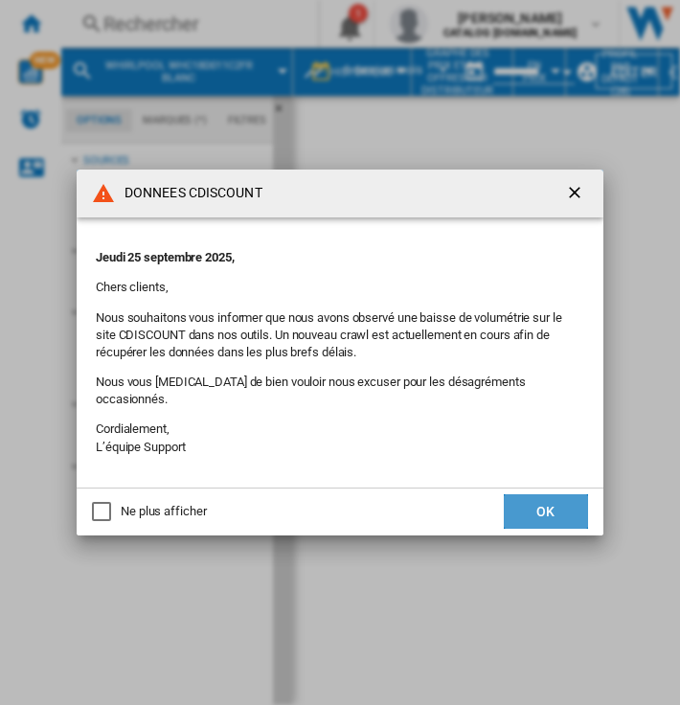
click at [544, 494] on button "OK" at bounding box center [546, 511] width 84 height 34
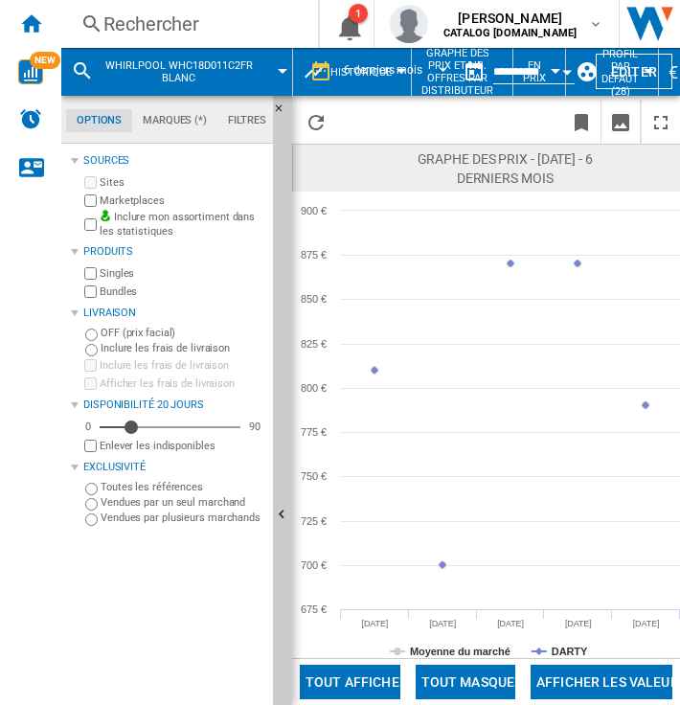
click at [177, 25] on div "Rechercher" at bounding box center [185, 24] width 165 height 27
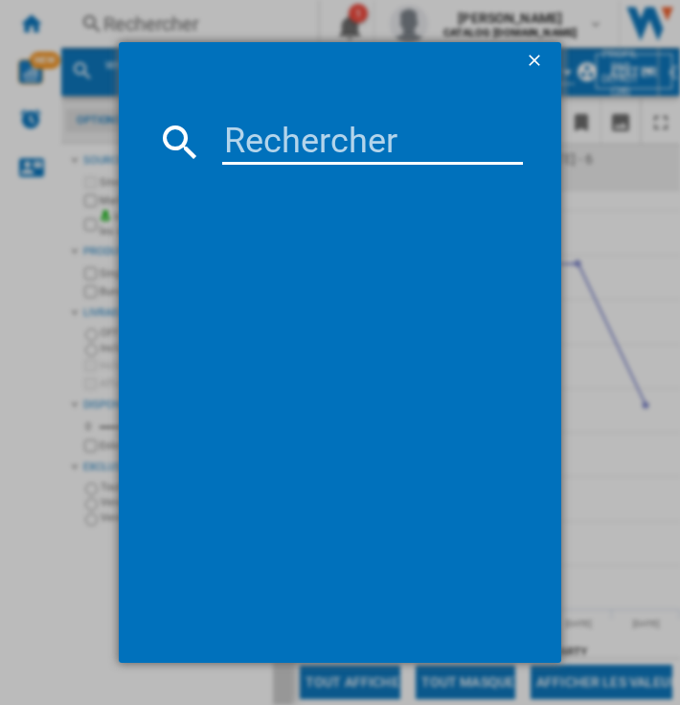
paste input "WHC18D011C2FR"
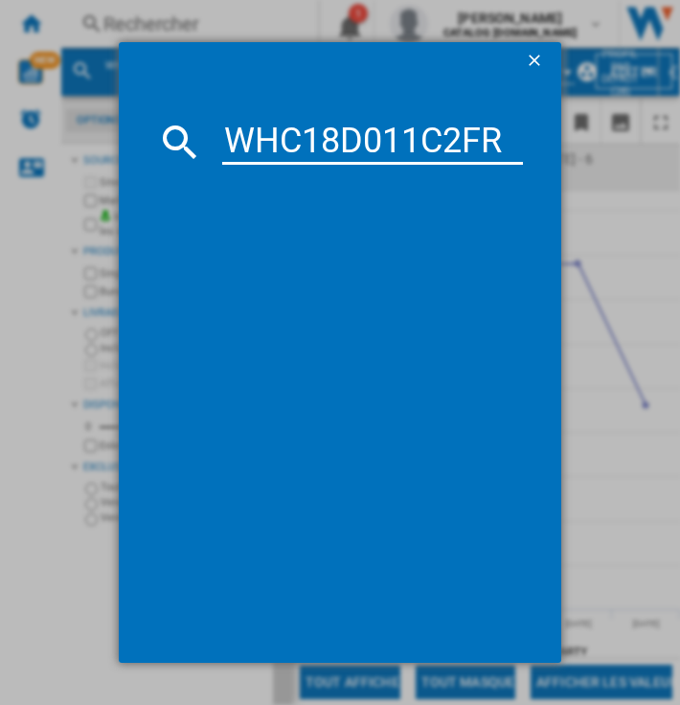
click at [299, 147] on input "WHC18D011C2FR" at bounding box center [372, 142] width 301 height 46
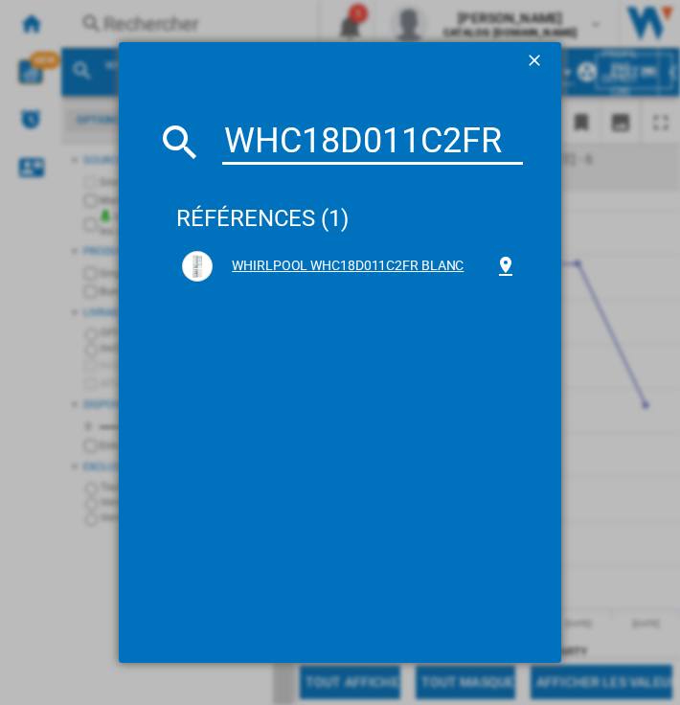
type input "WHC18D011C2FR"
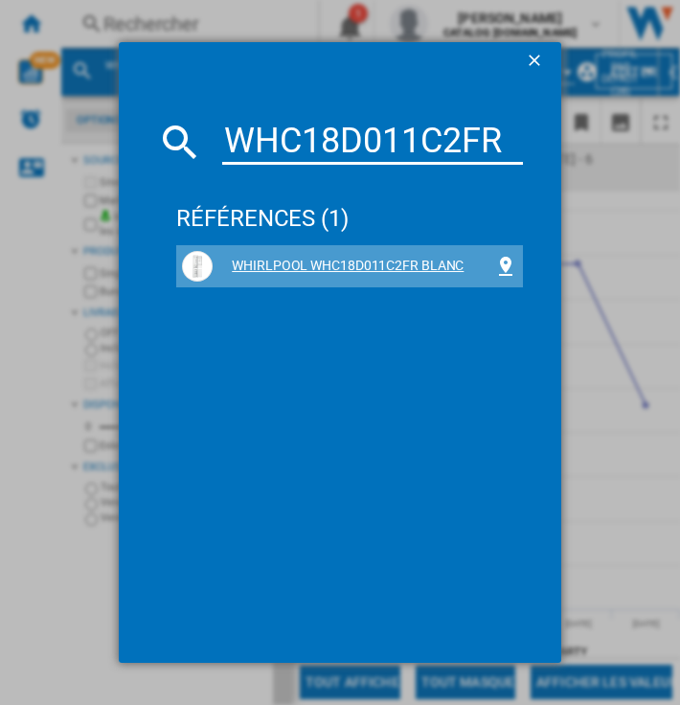
click at [333, 265] on div "WHIRLPOOL WHC18D011C2FR BLANC" at bounding box center [354, 266] width 282 height 19
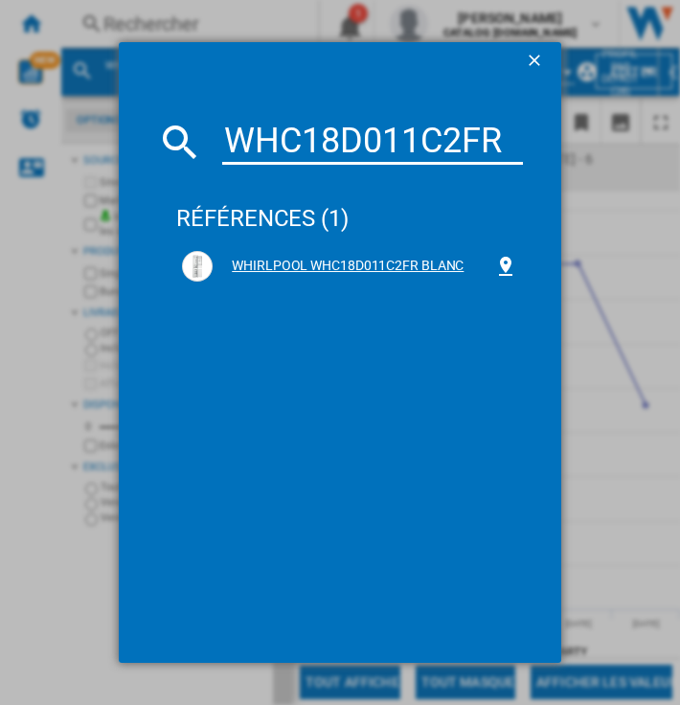
click at [333, 265] on div "WHIRLPOOL WHC18D011C2FR BLANC" at bounding box center [354, 266] width 282 height 19
click at [224, 259] on div "WHIRLPOOL WHC18D011C2FR BLANC" at bounding box center [354, 266] width 282 height 19
click at [624, 304] on div "WHC18D011C2FR références (1) WHIRLPOOL WHC18D011C2FR BLANC" at bounding box center [340, 352] width 680 height 705
click at [535, 56] on ng-md-icon "getI18NText('BUTTONS.CLOSE_DIALOG')" at bounding box center [536, 62] width 23 height 23
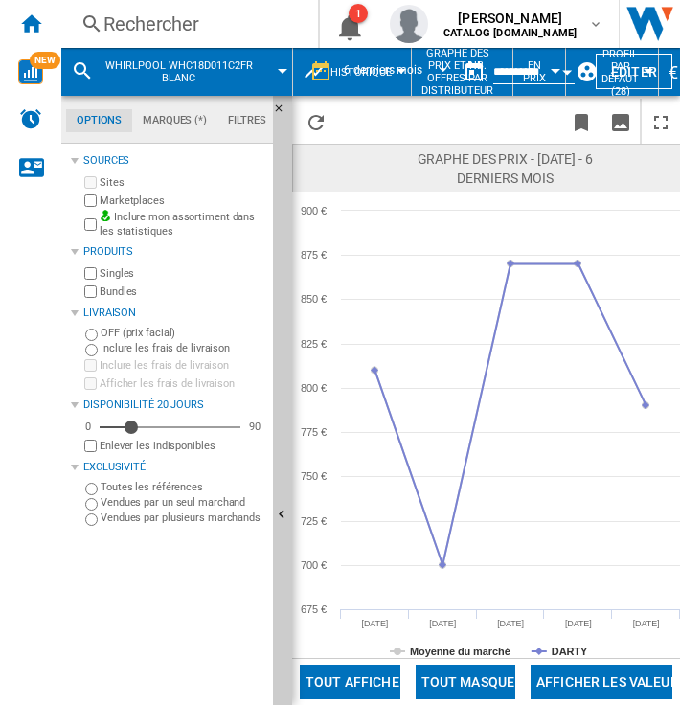
click at [149, 19] on div "Rechercher" at bounding box center [185, 24] width 165 height 27
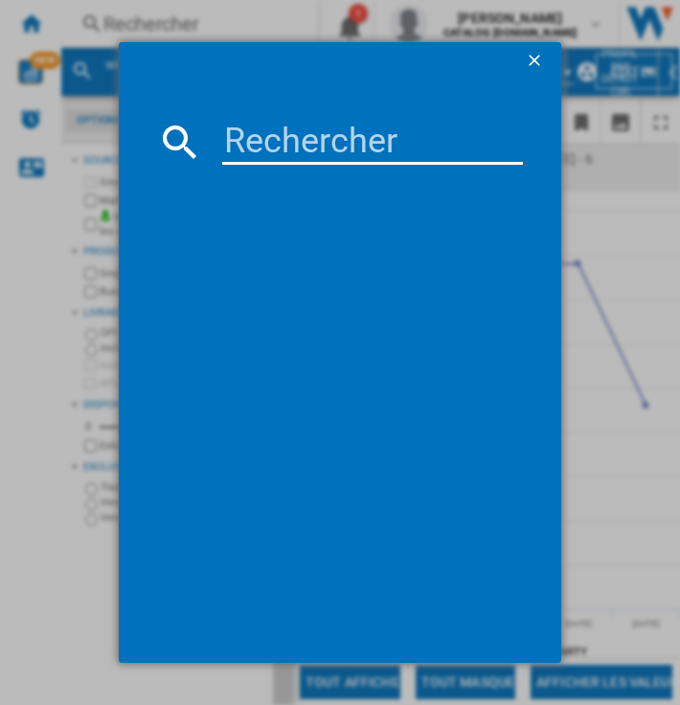
click at [284, 124] on input at bounding box center [372, 142] width 301 height 46
paste input "WHC18D011C2FR"
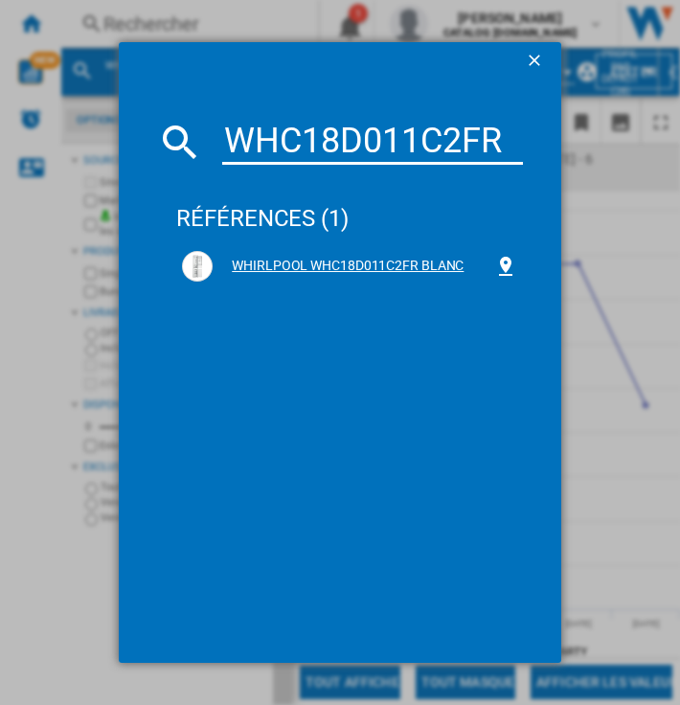
type input "WHC18D011C2FR"
click at [295, 261] on div "WHIRLPOOL WHC18D011C2FR BLANC" at bounding box center [354, 266] width 282 height 19
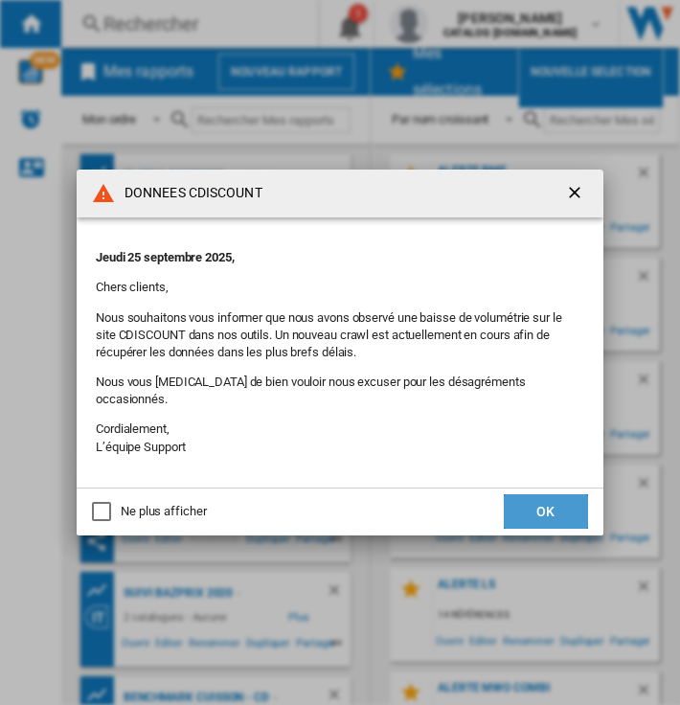
click at [528, 505] on button "OK" at bounding box center [546, 511] width 84 height 34
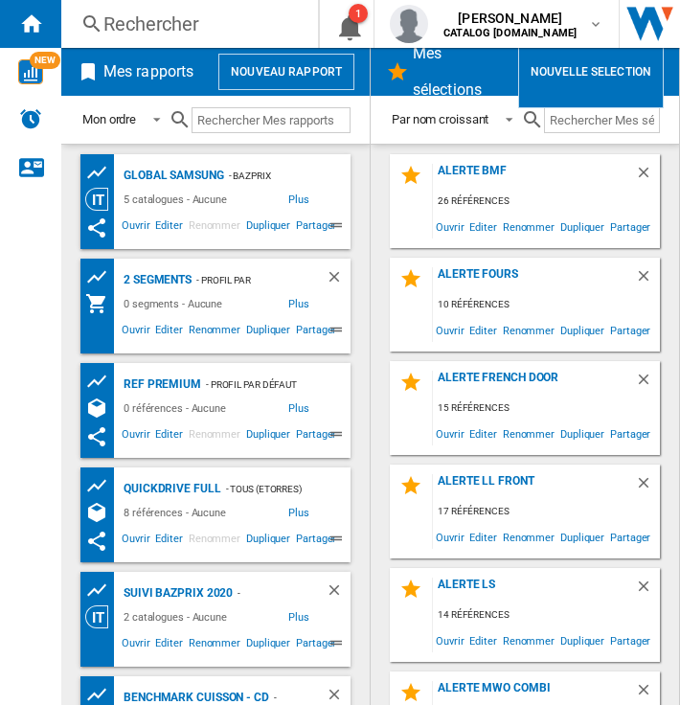
click at [188, 26] on div "Rechercher" at bounding box center [185, 24] width 165 height 27
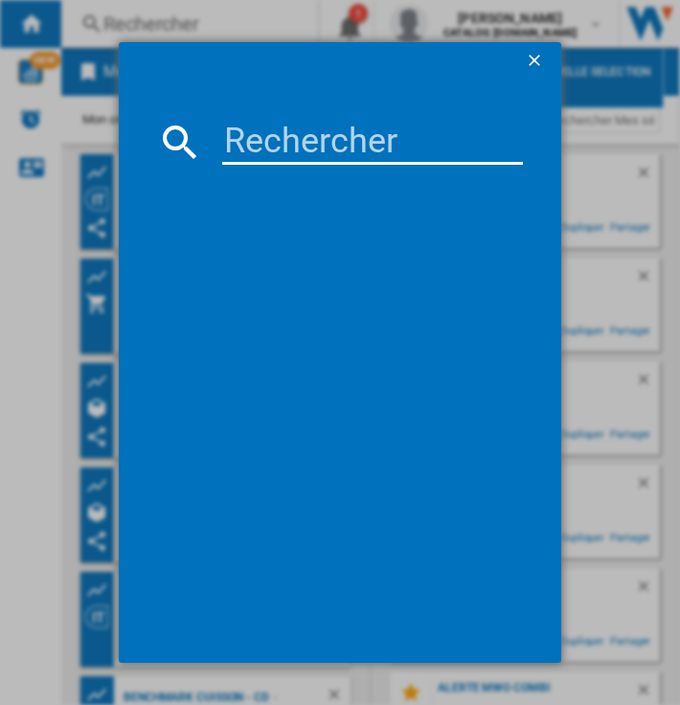
click at [290, 135] on input at bounding box center [372, 142] width 301 height 46
paste input "WHC18D011C2FR"
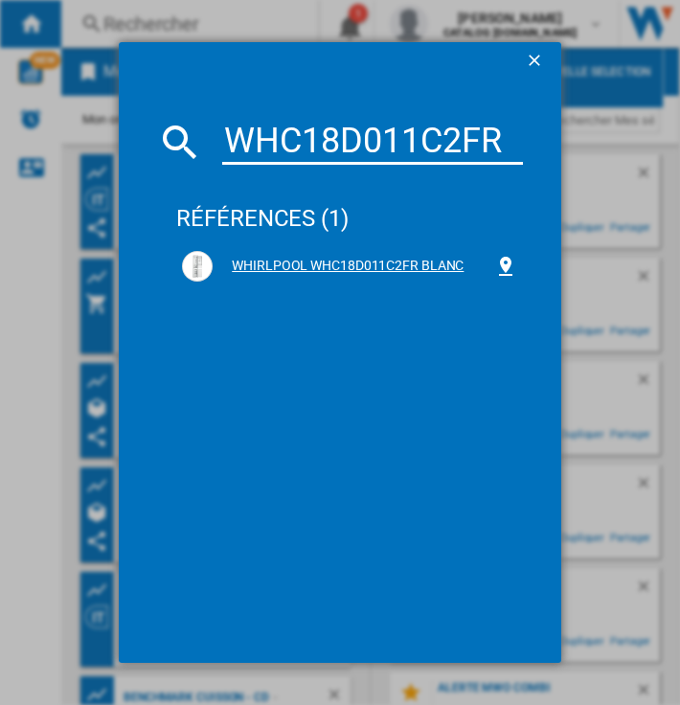
type input "WHC18D011C2FR"
click at [283, 270] on div "WHIRLPOOL WHC18D011C2FR BLANC" at bounding box center [354, 266] width 282 height 19
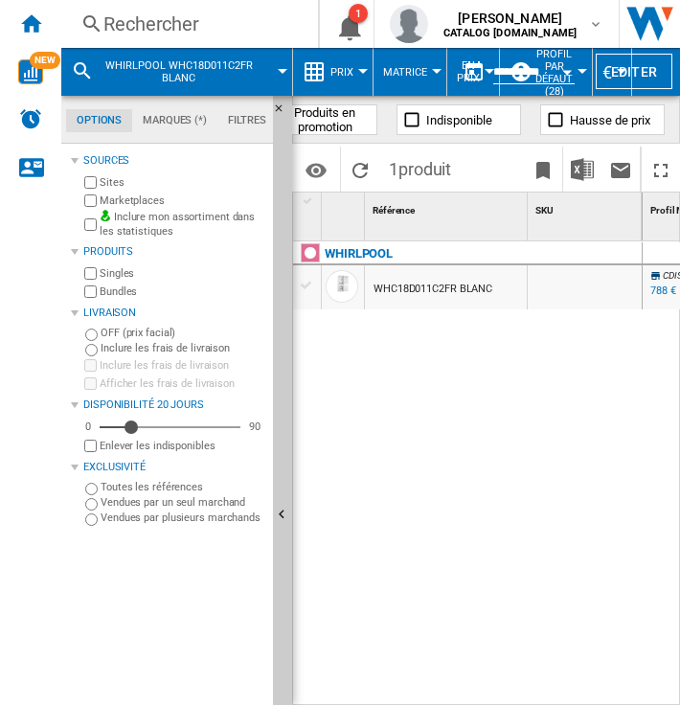
click at [128, 195] on label "Marketplaces" at bounding box center [183, 200] width 166 height 14
click at [352, 67] on span "Prix" at bounding box center [341, 72] width 23 height 12
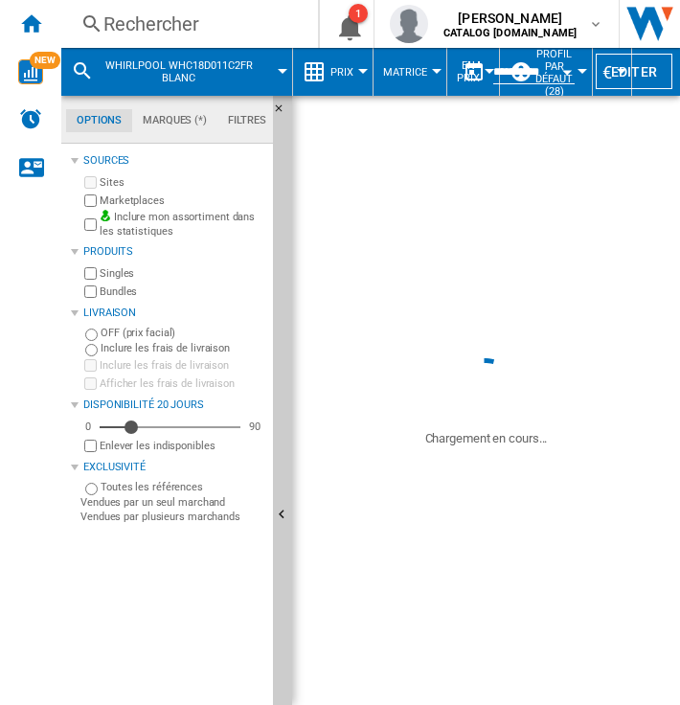
click at [406, 426] on div "WHIRLPOOL WHC18D011C2FR BLANC" at bounding box center [468, 468] width 350 height 454
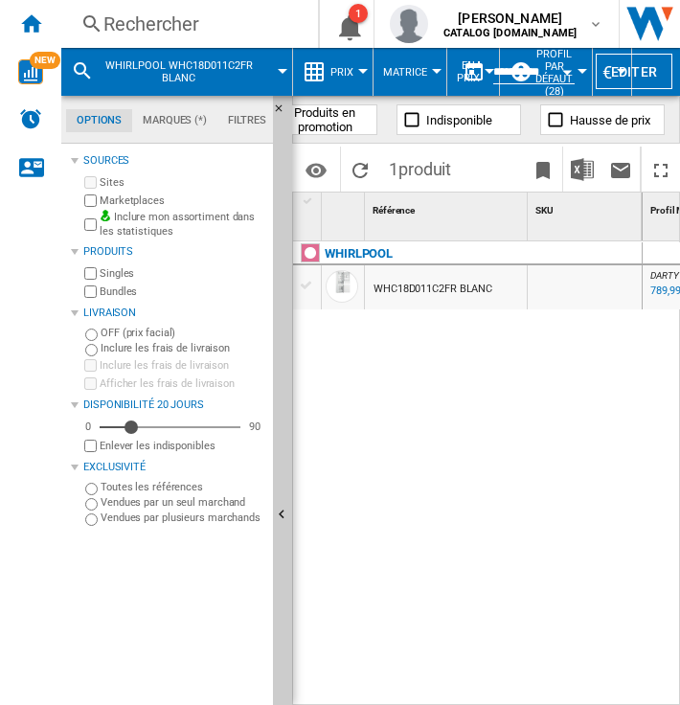
click at [356, 66] on button "Prix" at bounding box center [346, 72] width 33 height 48
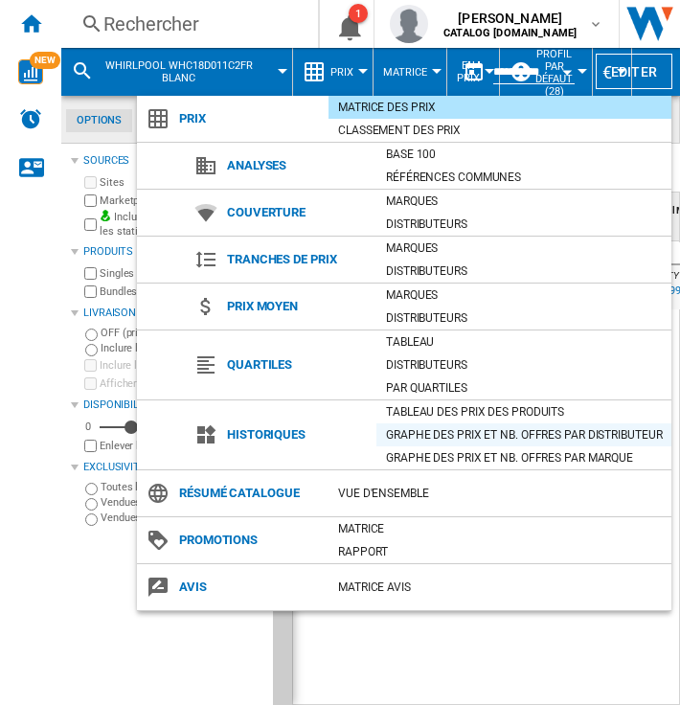
click at [390, 430] on div "Graphe des prix et nb. offres par distributeur" at bounding box center [523, 434] width 295 height 19
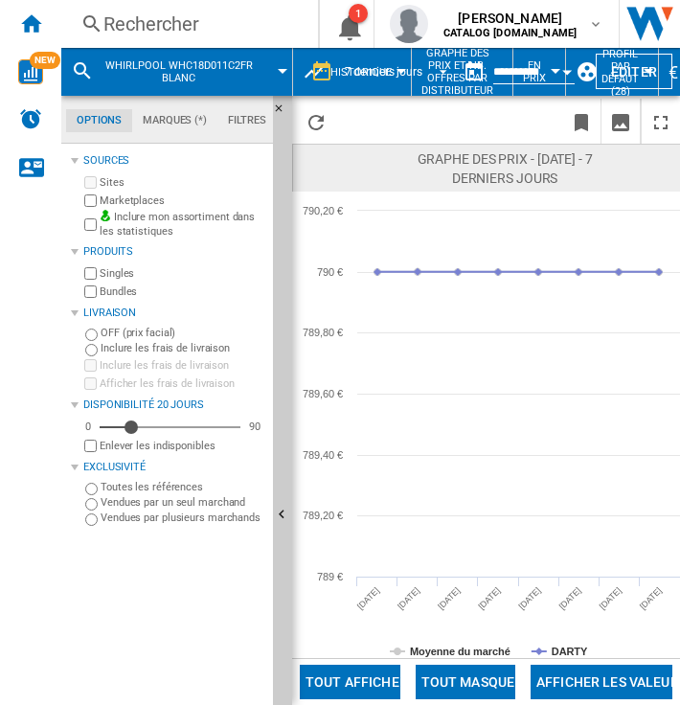
click at [423, 78] on md-select-value "7 derniers jours" at bounding box center [399, 71] width 112 height 29
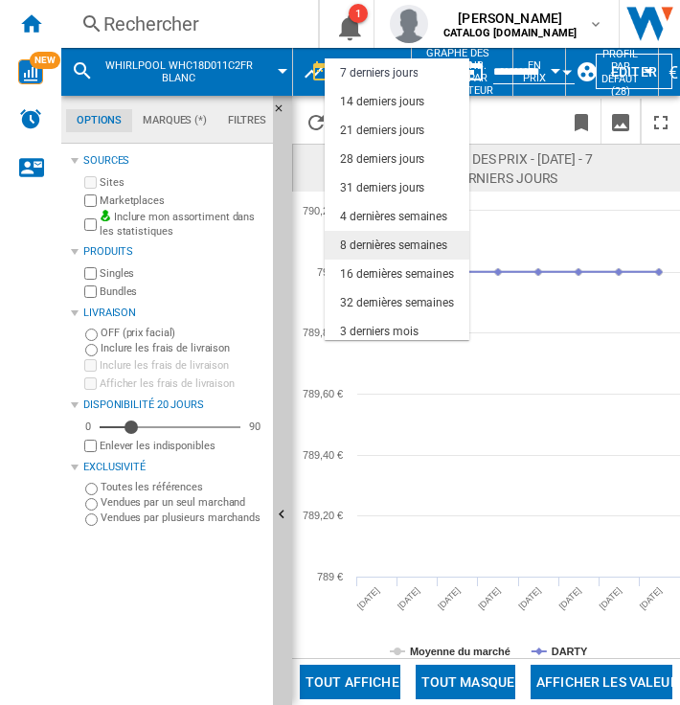
scroll to position [121, 0]
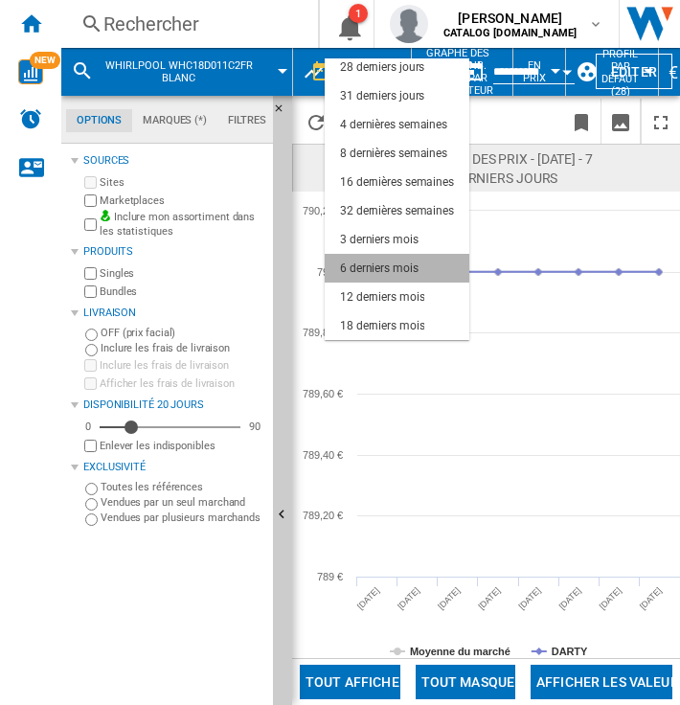
click at [401, 267] on div "6 derniers mois" at bounding box center [379, 269] width 79 height 16
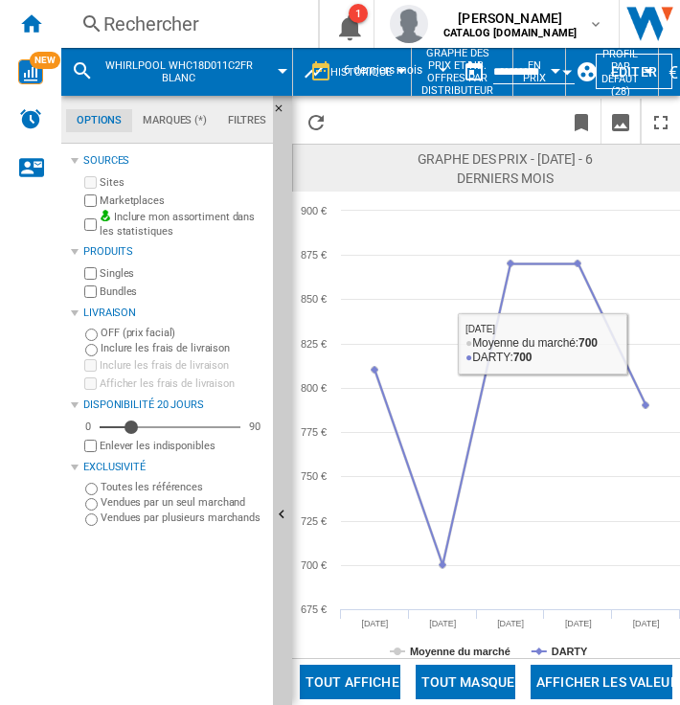
click at [474, 638] on rect at bounding box center [486, 425] width 388 height 466
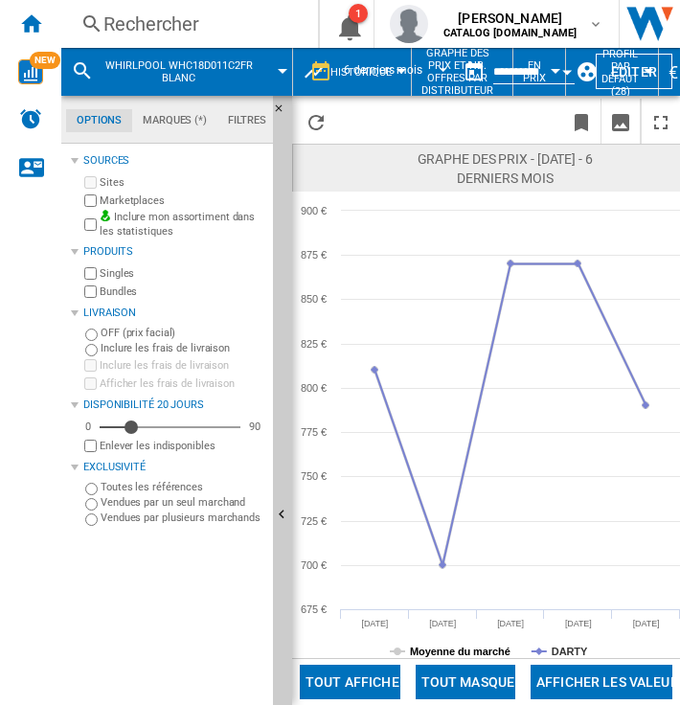
click at [474, 646] on tspan "Moyenne du marché" at bounding box center [460, 651] width 101 height 11
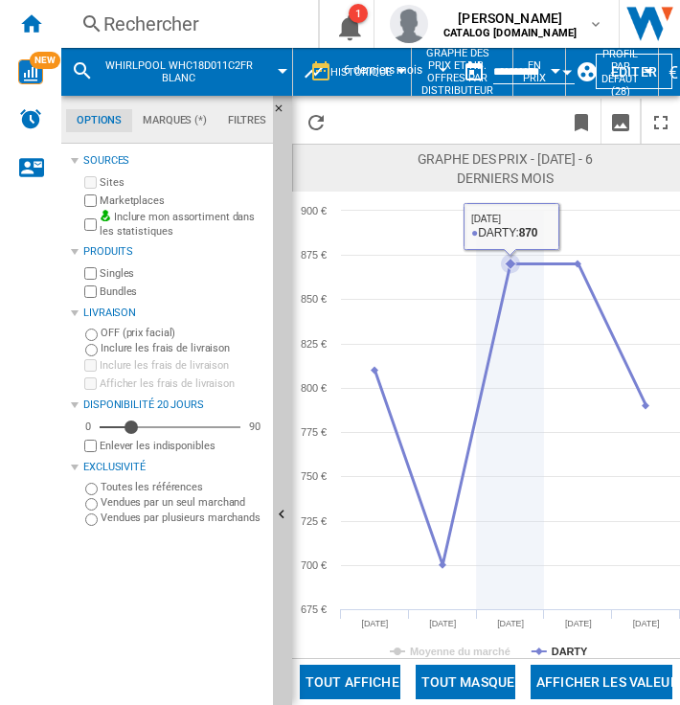
click at [510, 423] on icon at bounding box center [510, 410] width 0 height 398
